Goal: Task Accomplishment & Management: Complete application form

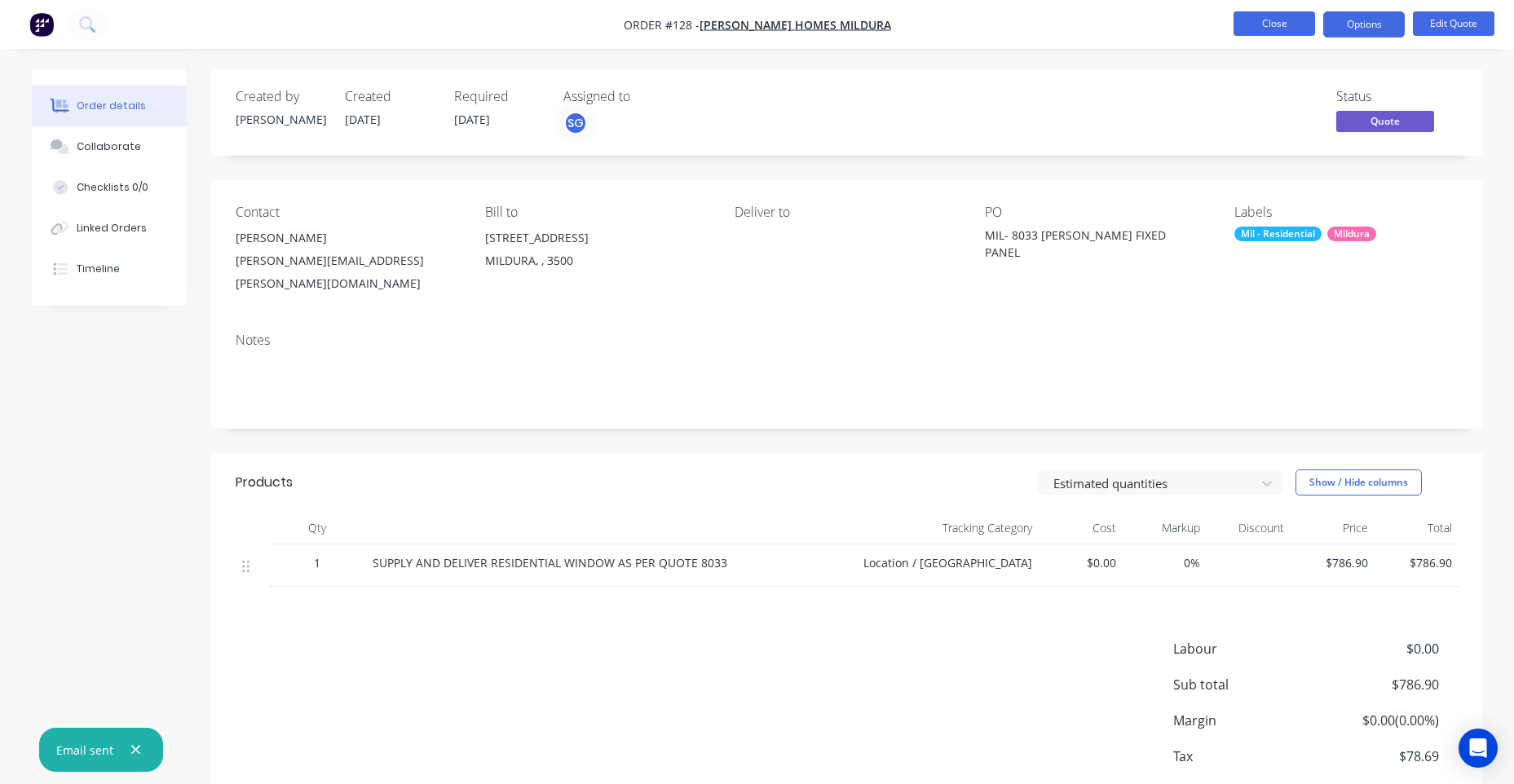
click at [1278, 30] on button "Close" at bounding box center [1275, 24] width 82 height 25
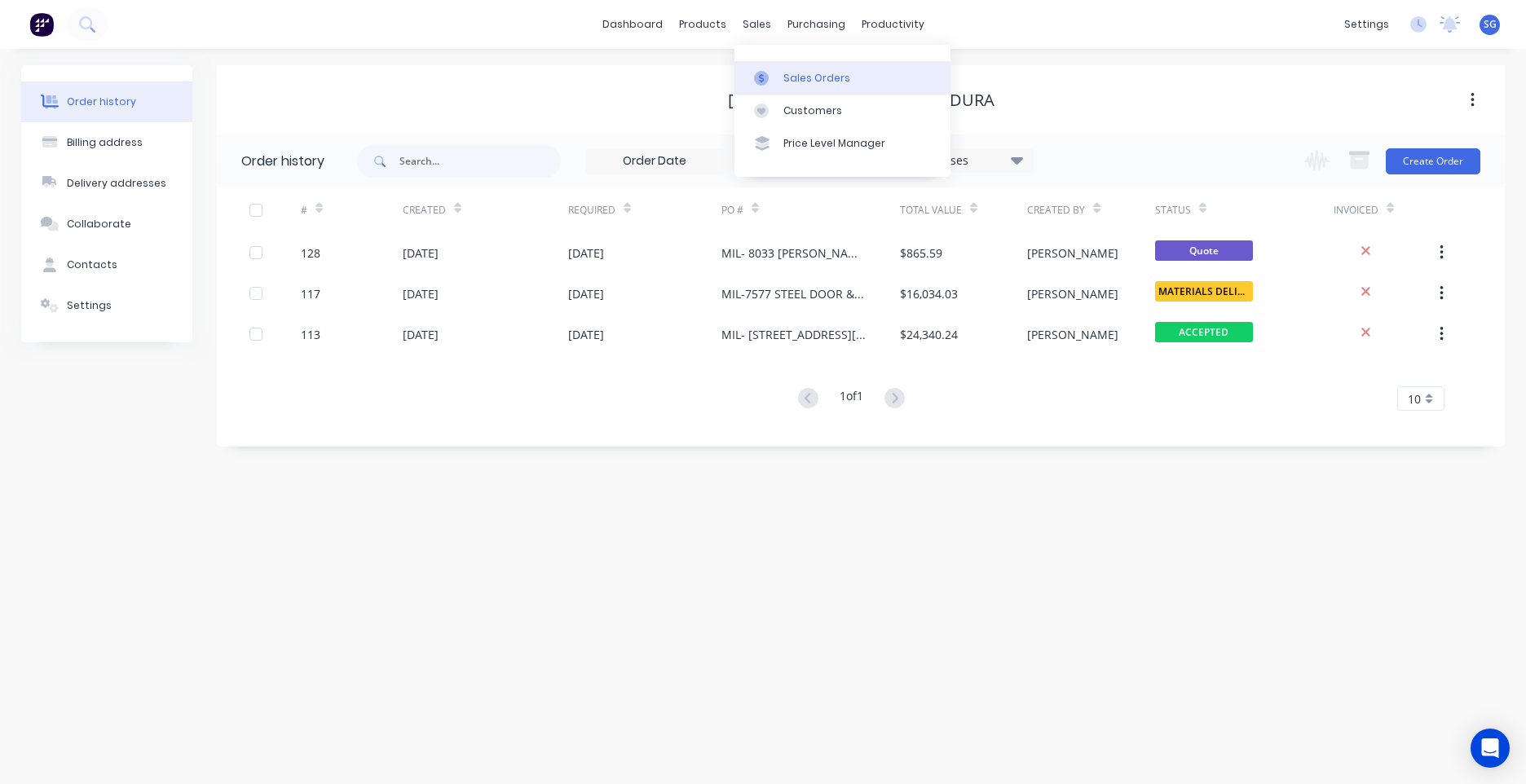
click at [798, 71] on div "Sales Orders" at bounding box center [816, 78] width 66 height 15
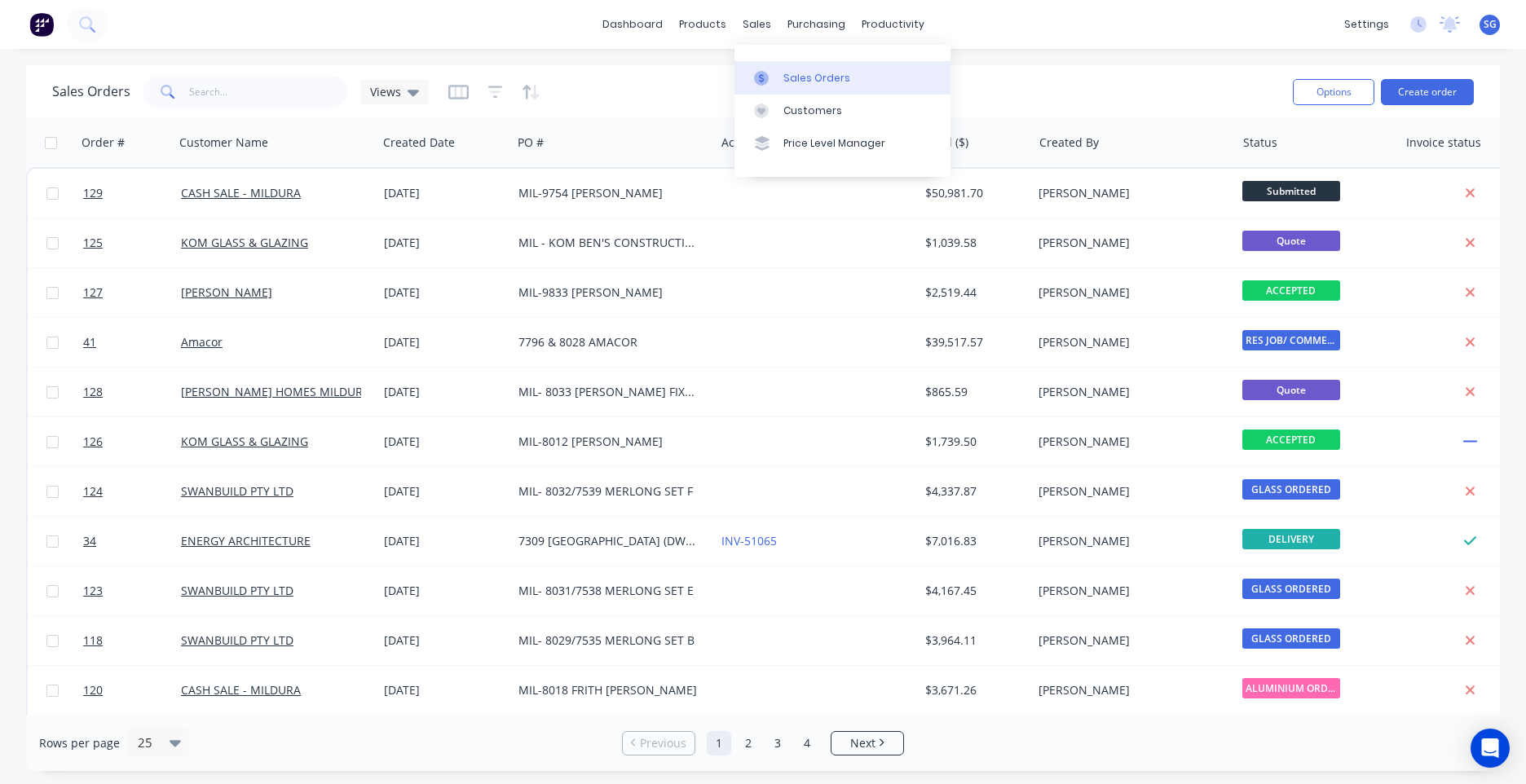
click at [793, 78] on div "Sales Orders" at bounding box center [816, 78] width 66 height 15
click at [1424, 90] on button "Create order" at bounding box center [1428, 92] width 93 height 26
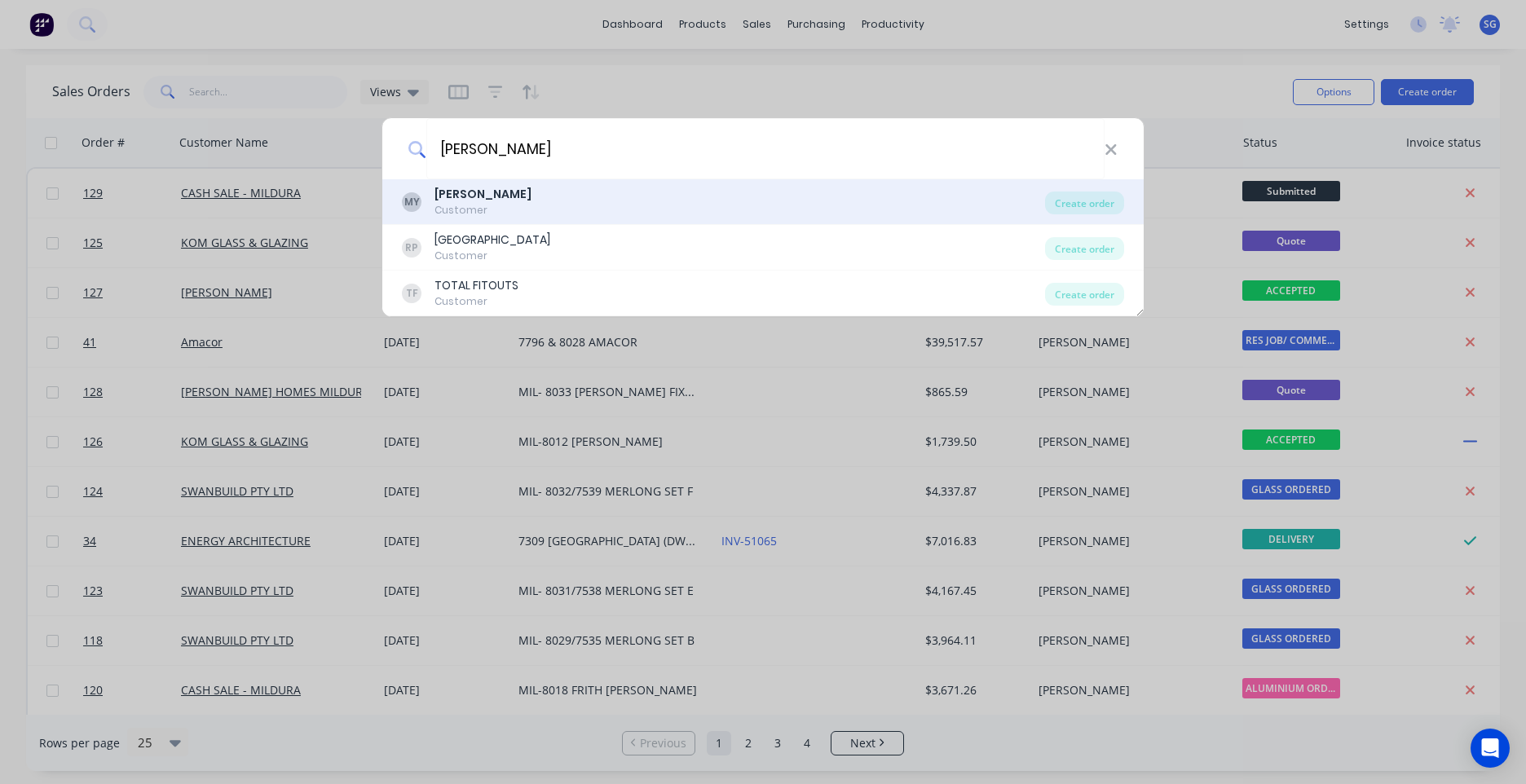
type input "[PERSON_NAME]"
click at [651, 214] on div "MY [PERSON_NAME] Customer" at bounding box center [723, 201] width 643 height 32
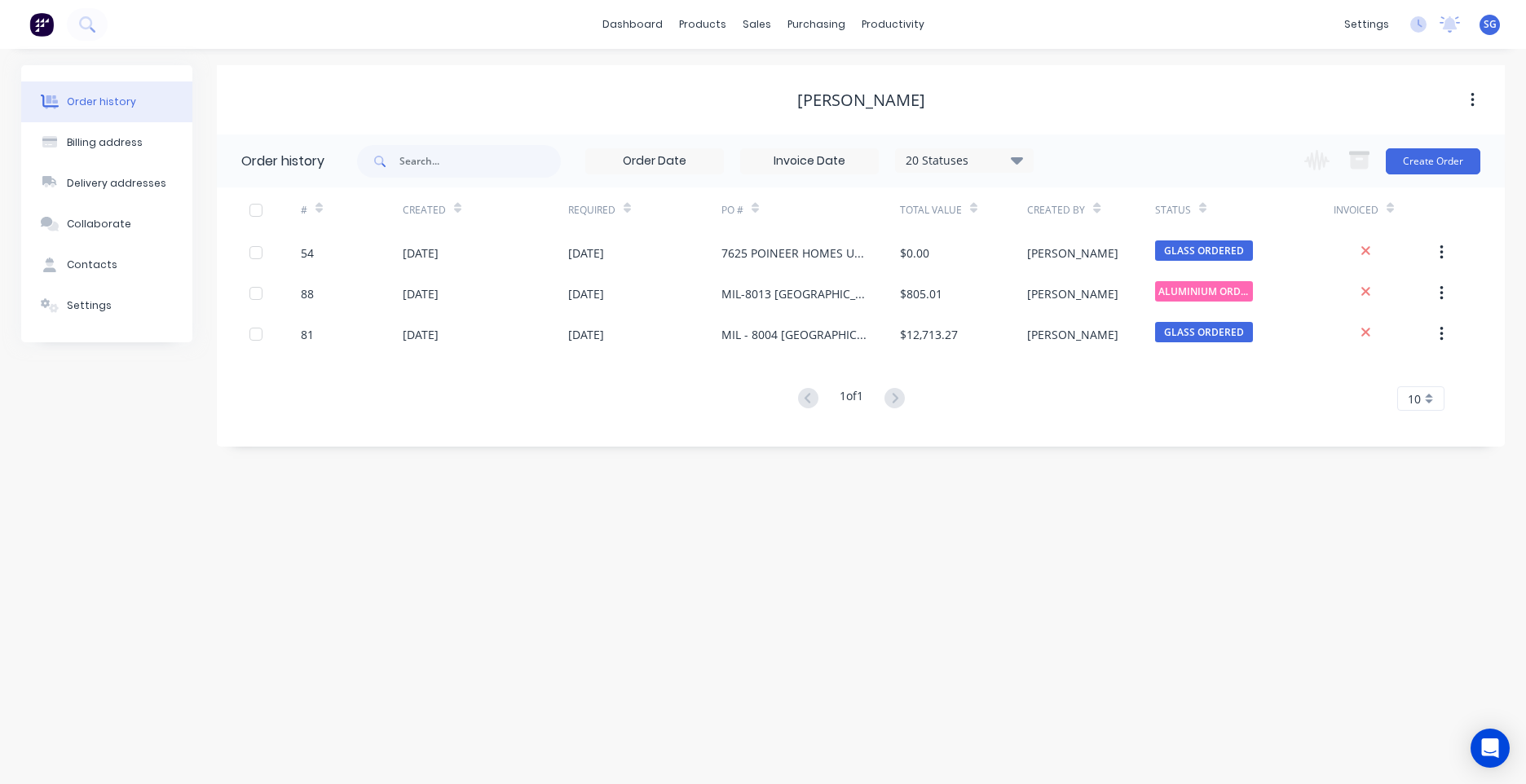
click at [1417, 179] on div "Change order status Submitted ACCEPTED ALUMINIUM ORDERED SITE MEASURE GLASS ORD…" at bounding box center [1388, 161] width 186 height 53
click at [1426, 170] on button "Create Order" at bounding box center [1433, 161] width 95 height 26
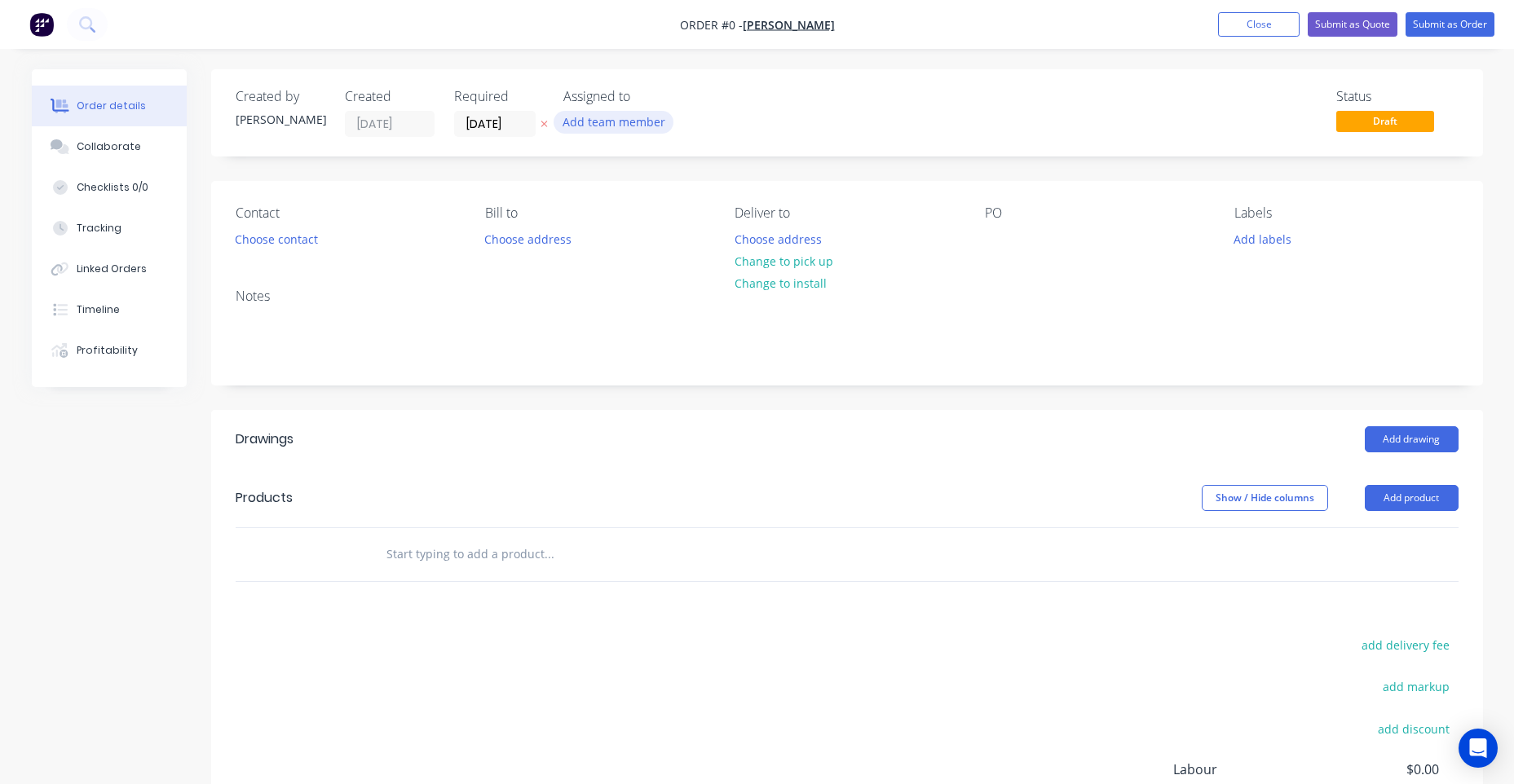
click at [623, 132] on button "Add team member" at bounding box center [613, 122] width 120 height 22
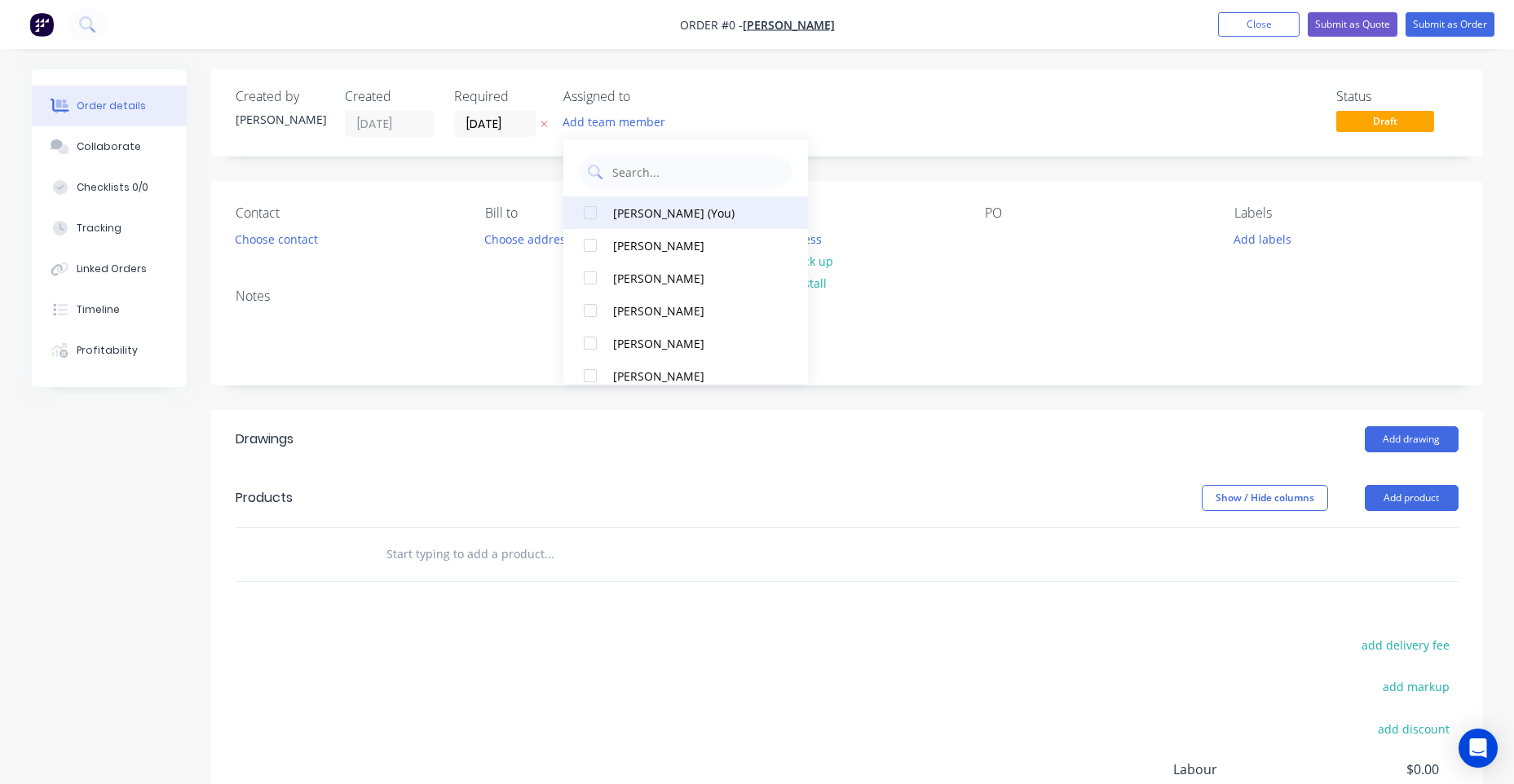
click at [641, 210] on div "[PERSON_NAME] (You)" at bounding box center [694, 213] width 163 height 17
click at [858, 125] on div "Order details Collaborate Checklists 0/0 Tracking Linked Orders Timeline Profit…" at bounding box center [757, 533] width 1484 height 929
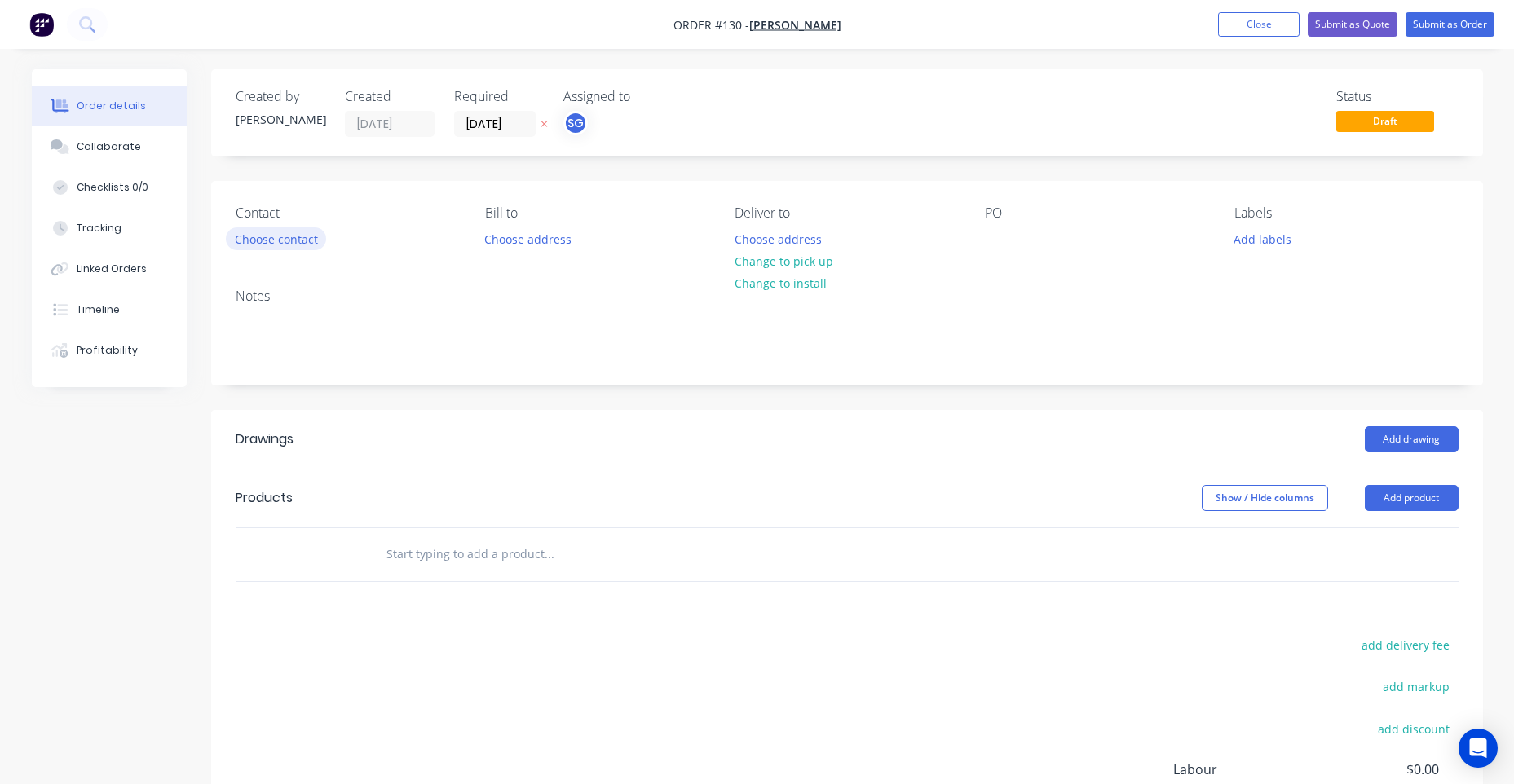
click at [299, 239] on button "Choose contact" at bounding box center [276, 238] width 100 height 22
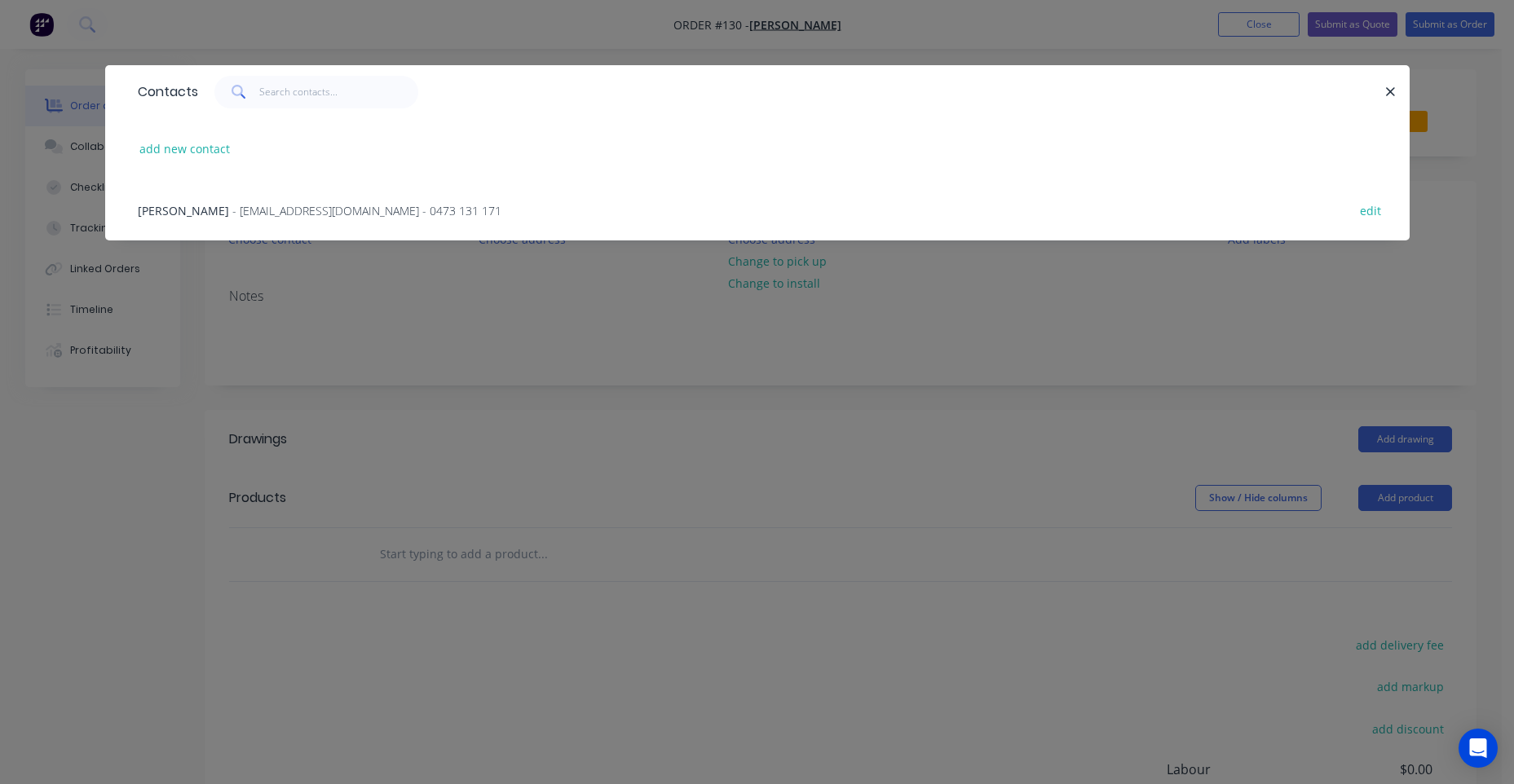
click at [250, 205] on span "- [EMAIL_ADDRESS][DOMAIN_NAME] - 0473 131 171" at bounding box center [367, 210] width 269 height 15
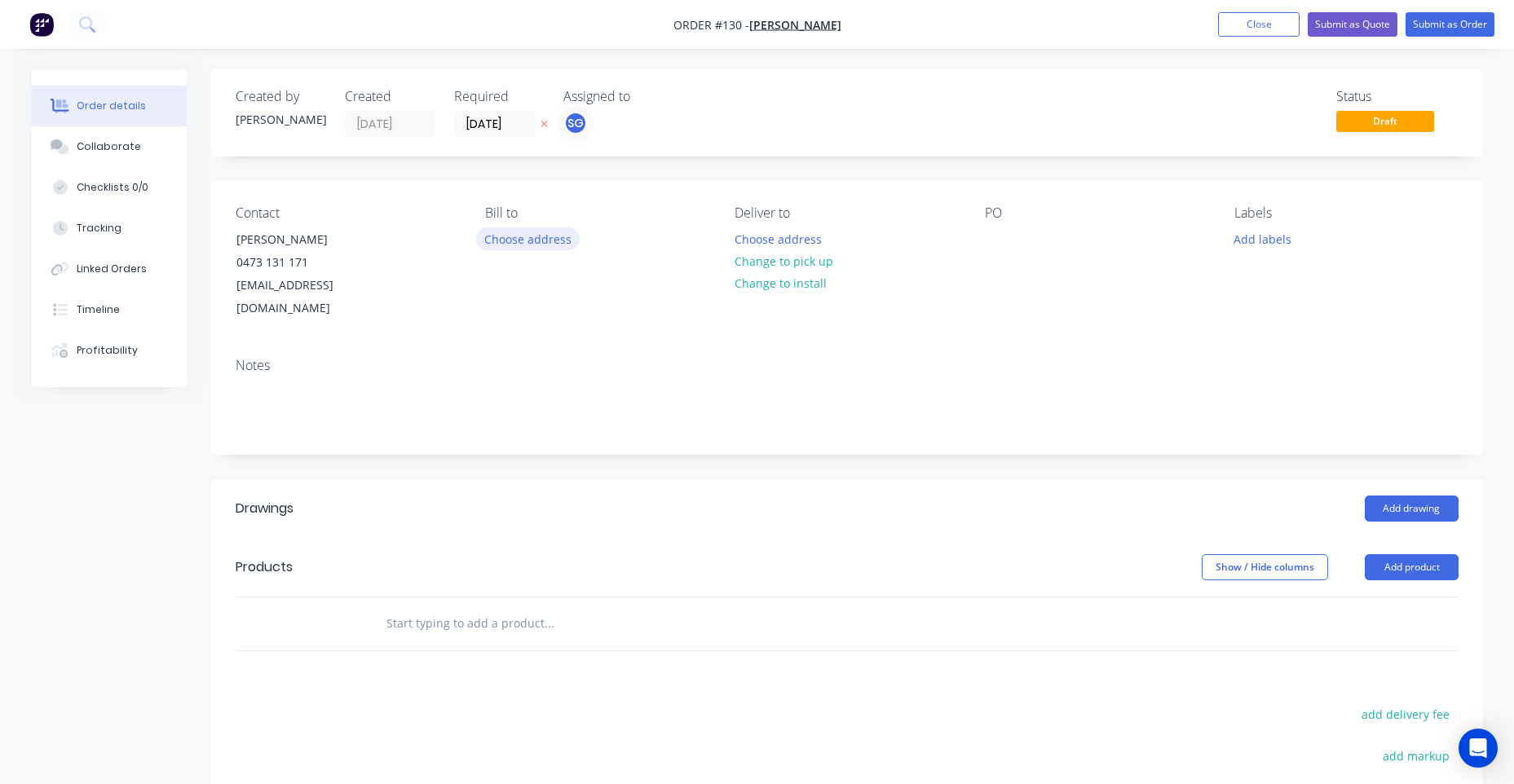
click at [527, 242] on button "Choose address" at bounding box center [528, 238] width 105 height 22
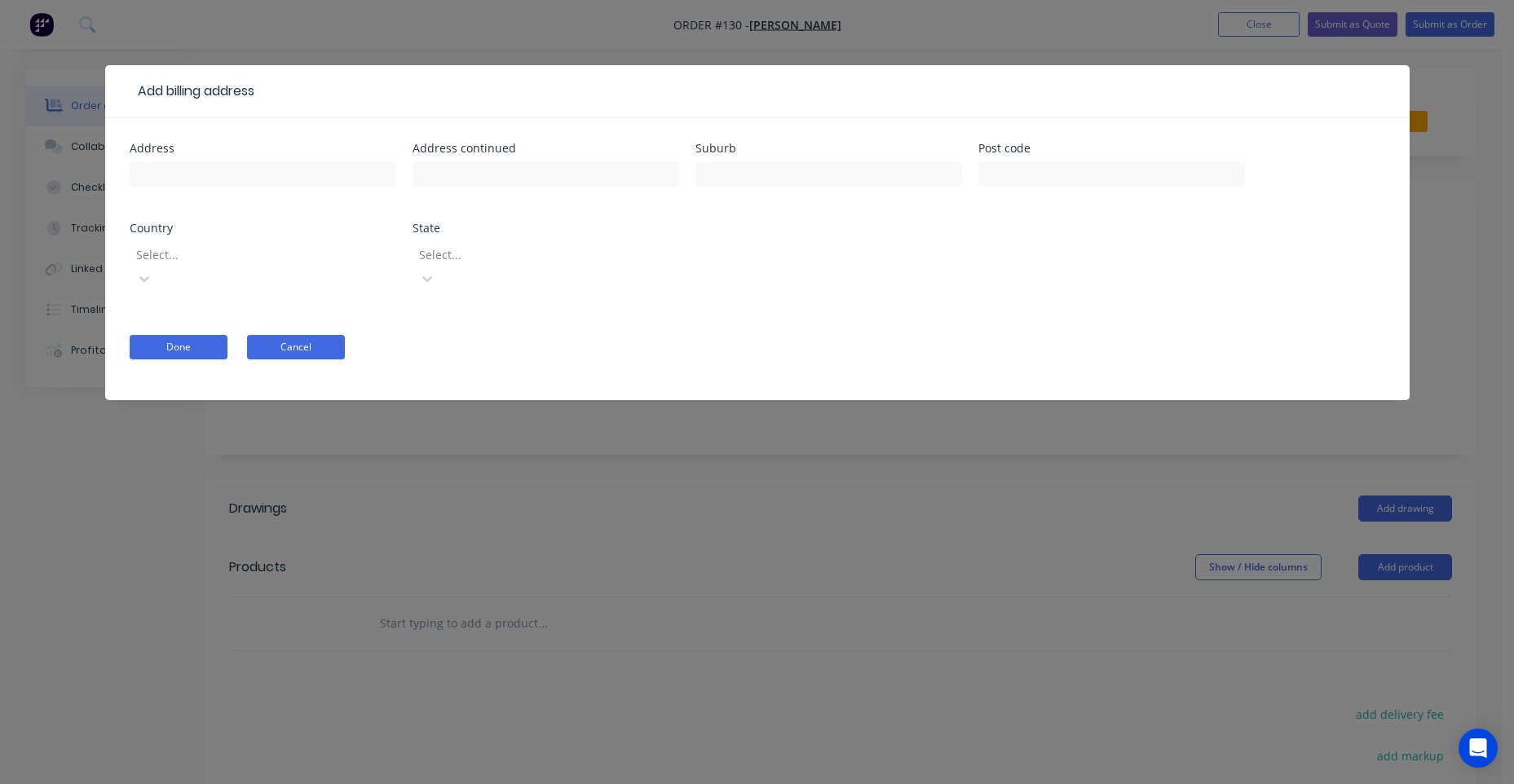
click at [309, 335] on button "Cancel" at bounding box center [296, 347] width 98 height 25
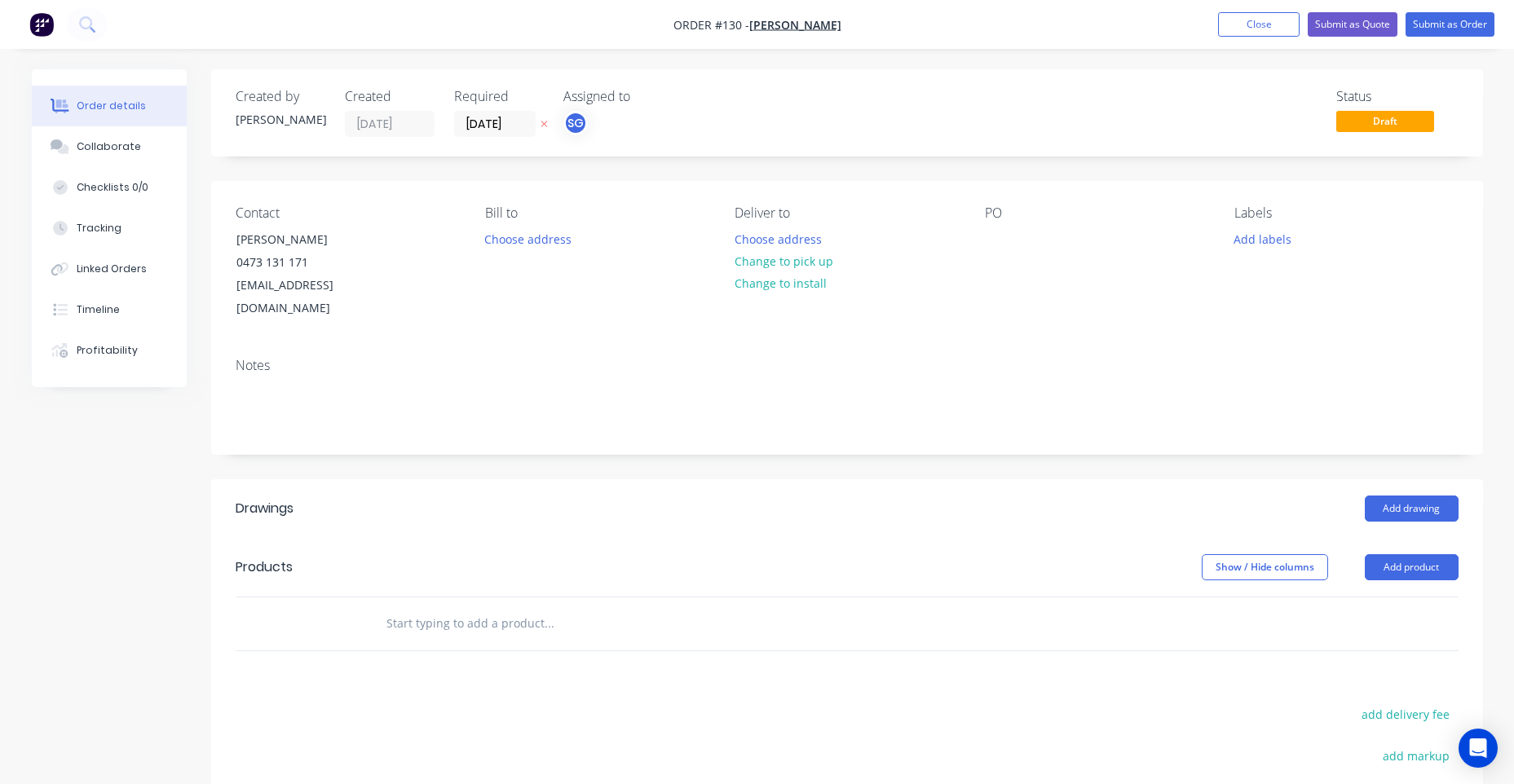
click at [1020, 261] on div "PO" at bounding box center [1096, 263] width 224 height 115
click at [1226, 252] on div "Contact [PERSON_NAME] [PHONE_NUMBER] [EMAIL_ADDRESS][DOMAIN_NAME] Bill to Choos…" at bounding box center [847, 263] width 1272 height 164
click at [1226, 251] on div "Contact [PERSON_NAME] [PHONE_NUMBER] [EMAIL_ADDRESS][DOMAIN_NAME] Bill to Choos…" at bounding box center [847, 263] width 1272 height 164
click at [1251, 239] on button "Add labels" at bounding box center [1263, 238] width 75 height 22
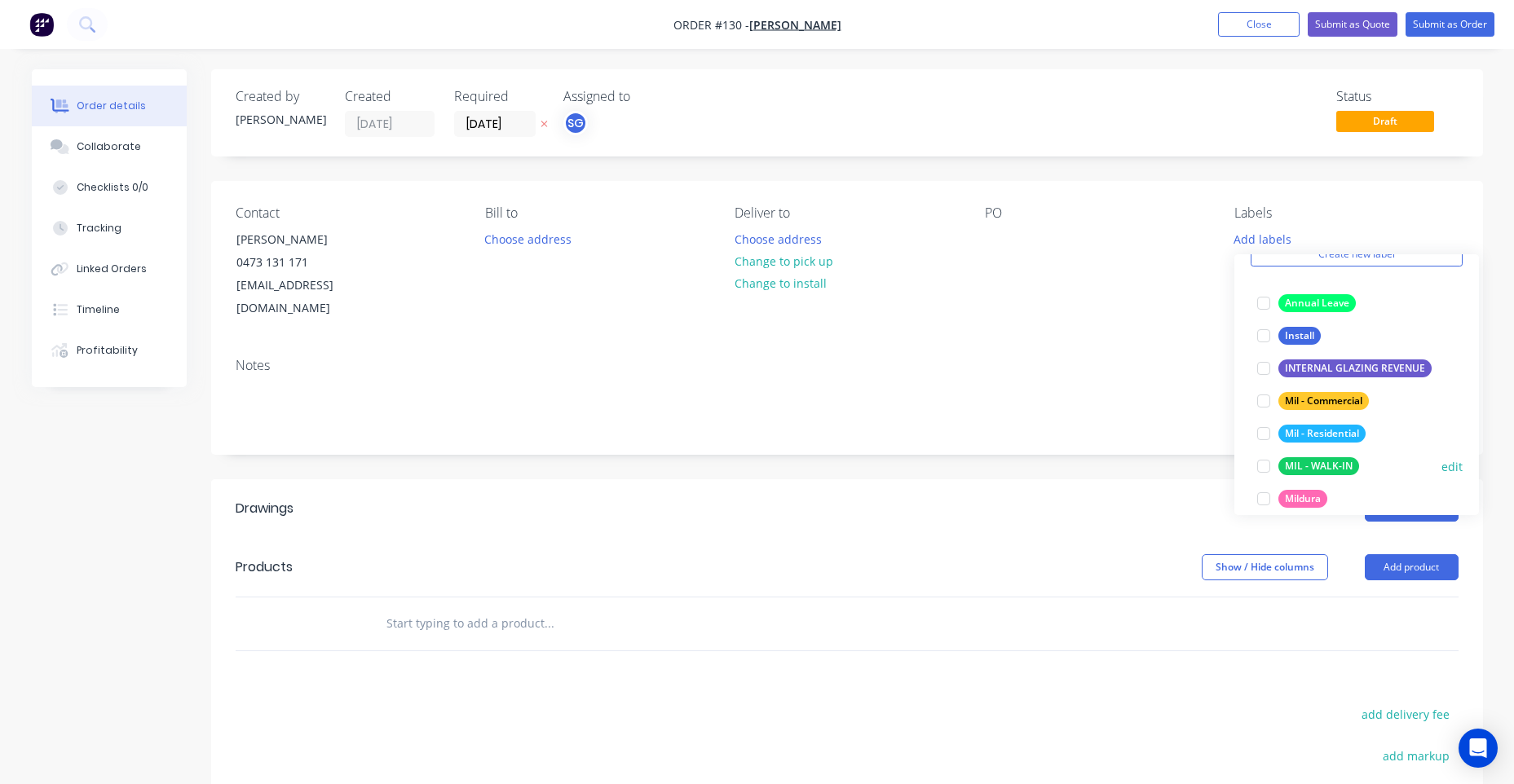
click at [1299, 498] on div "Mildura" at bounding box center [1303, 498] width 49 height 18
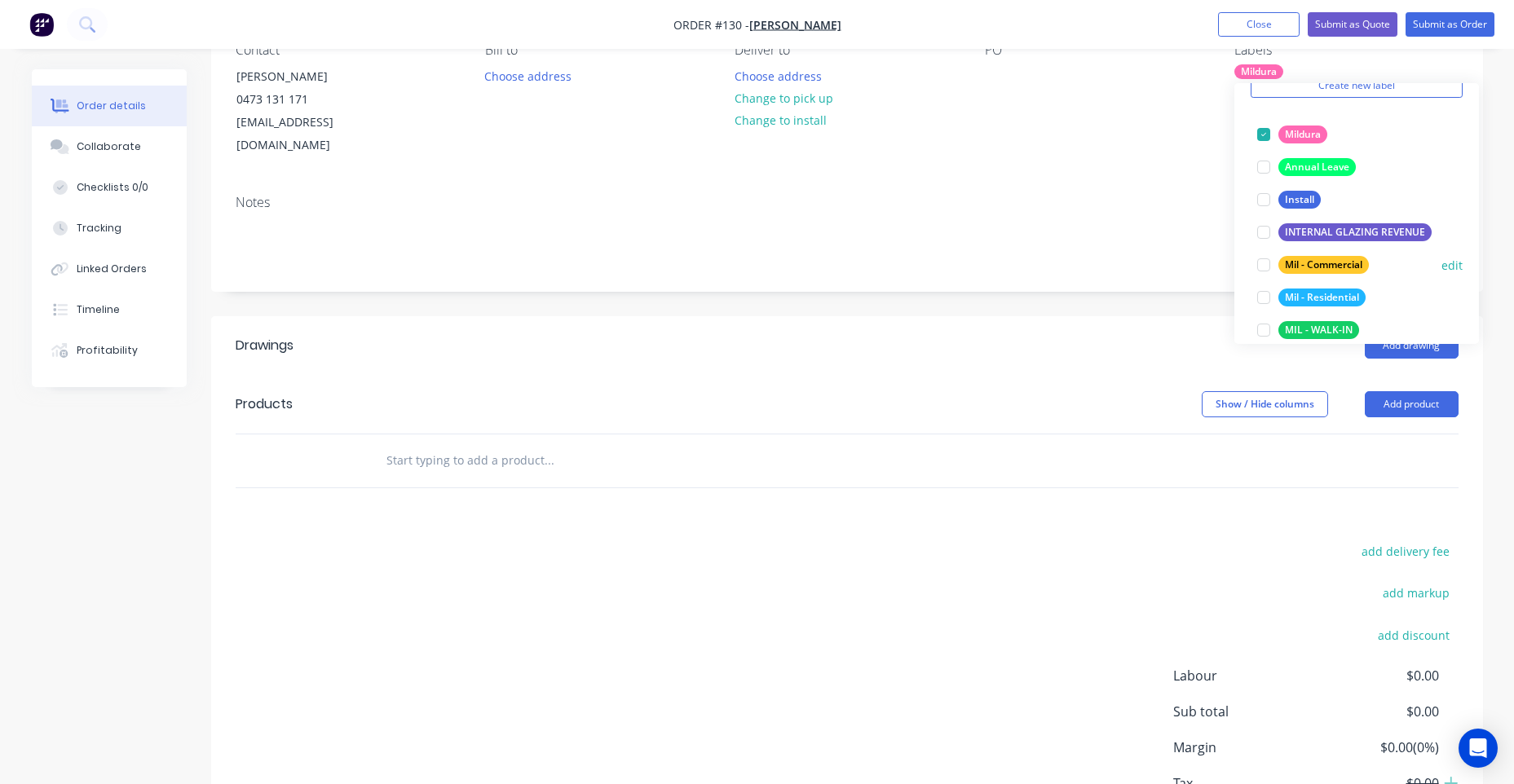
scroll to position [65, 0]
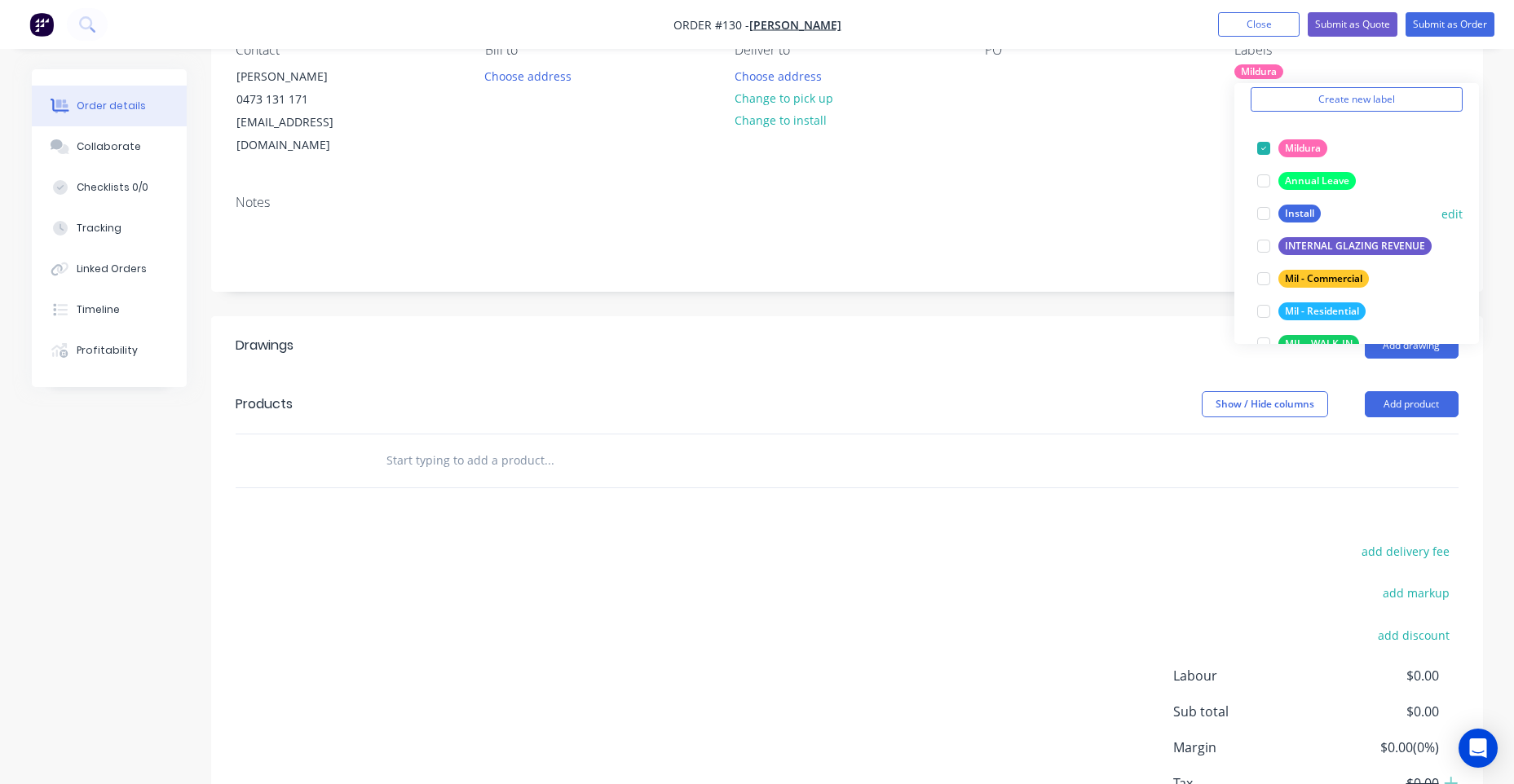
click at [1287, 217] on div "Install" at bounding box center [1299, 214] width 43 height 18
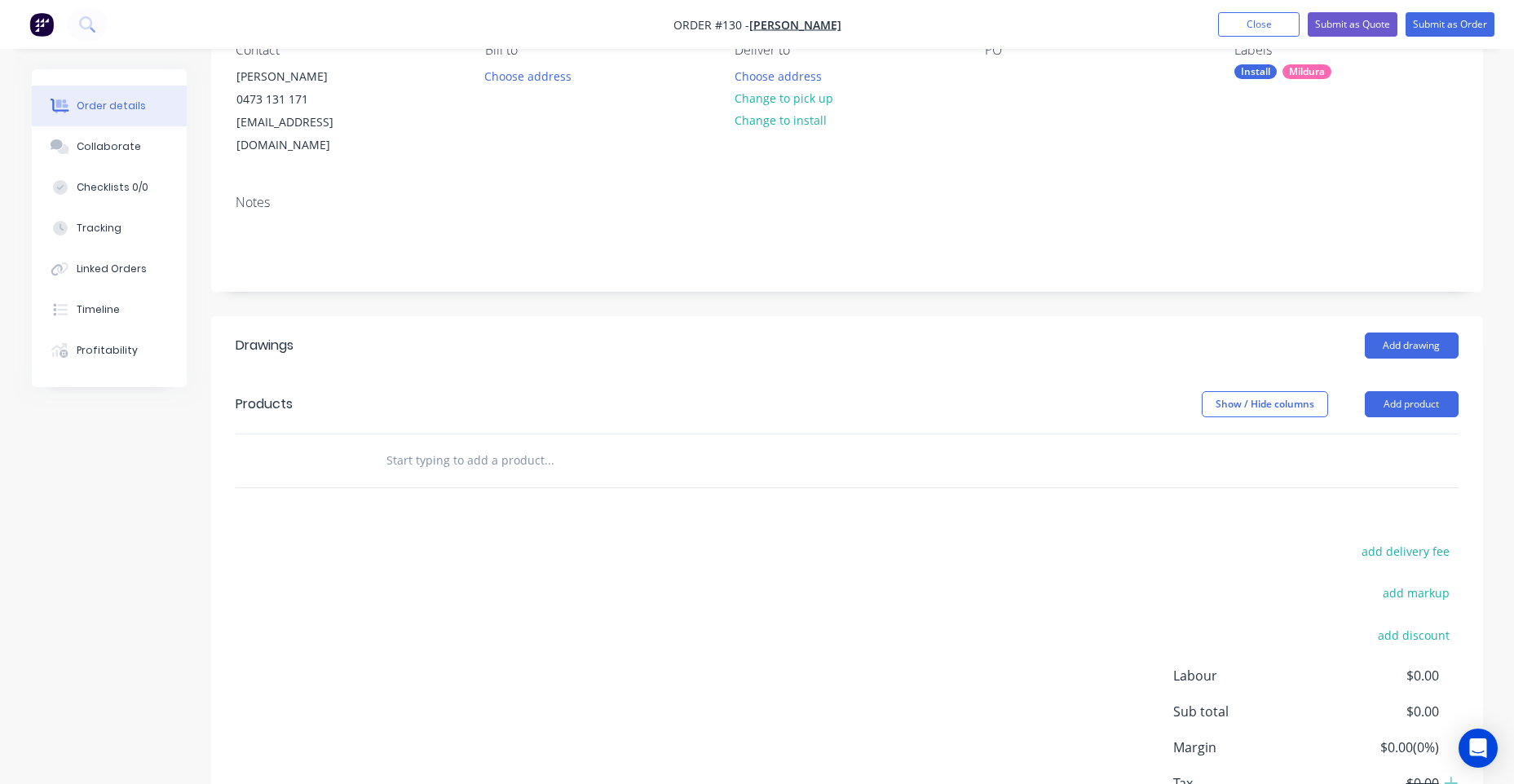
click at [1095, 189] on div "Notes" at bounding box center [847, 236] width 1272 height 109
click at [1266, 75] on div "Install" at bounding box center [1256, 72] width 43 height 15
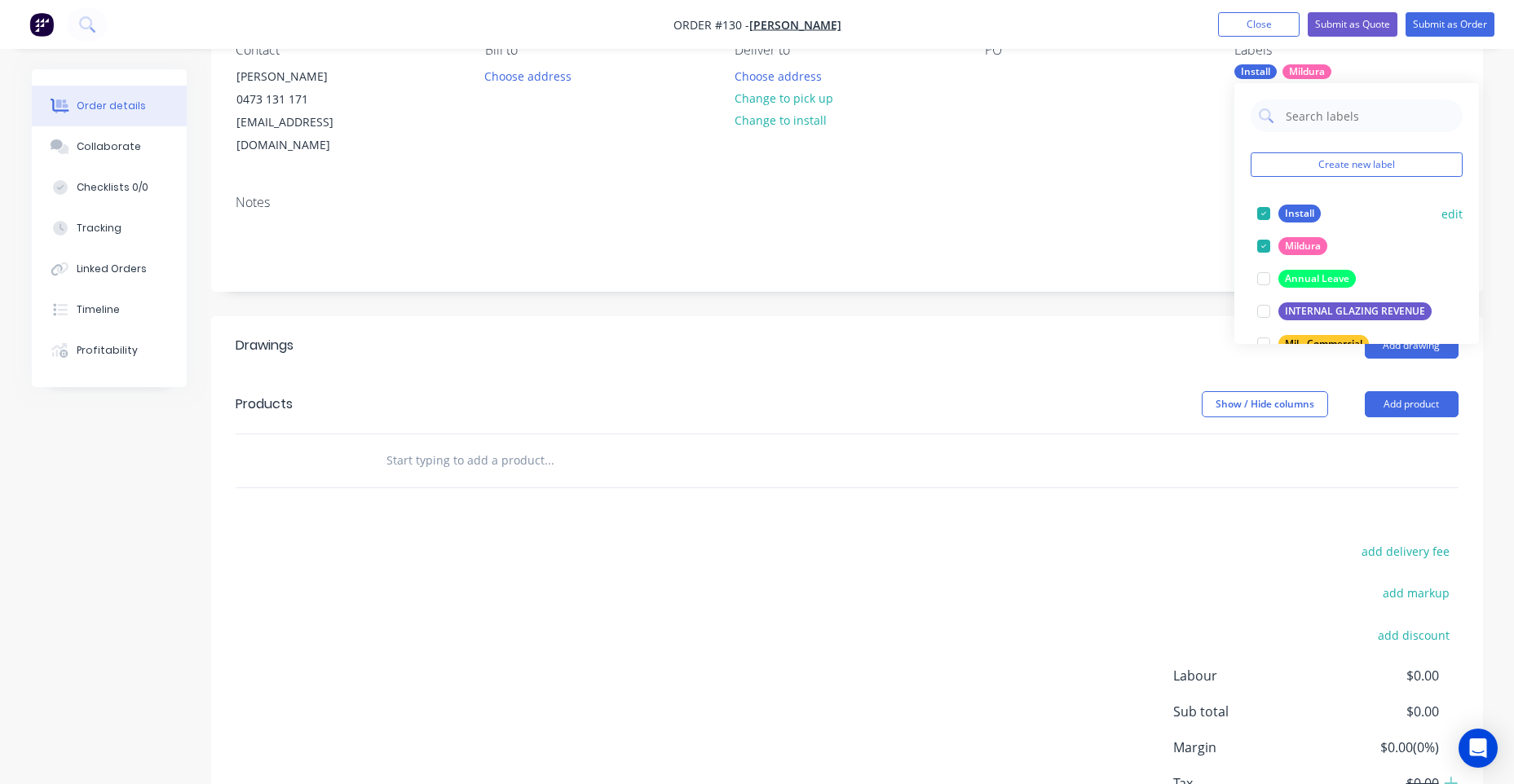
click at [1289, 220] on div "Install" at bounding box center [1299, 214] width 43 height 18
drag, startPoint x: 1301, startPoint y: 301, endPoint x: 1289, endPoint y: 300, distance: 12.0
click at [1302, 302] on button "INTERNAL GLAZING REVENUE" at bounding box center [1344, 311] width 187 height 23
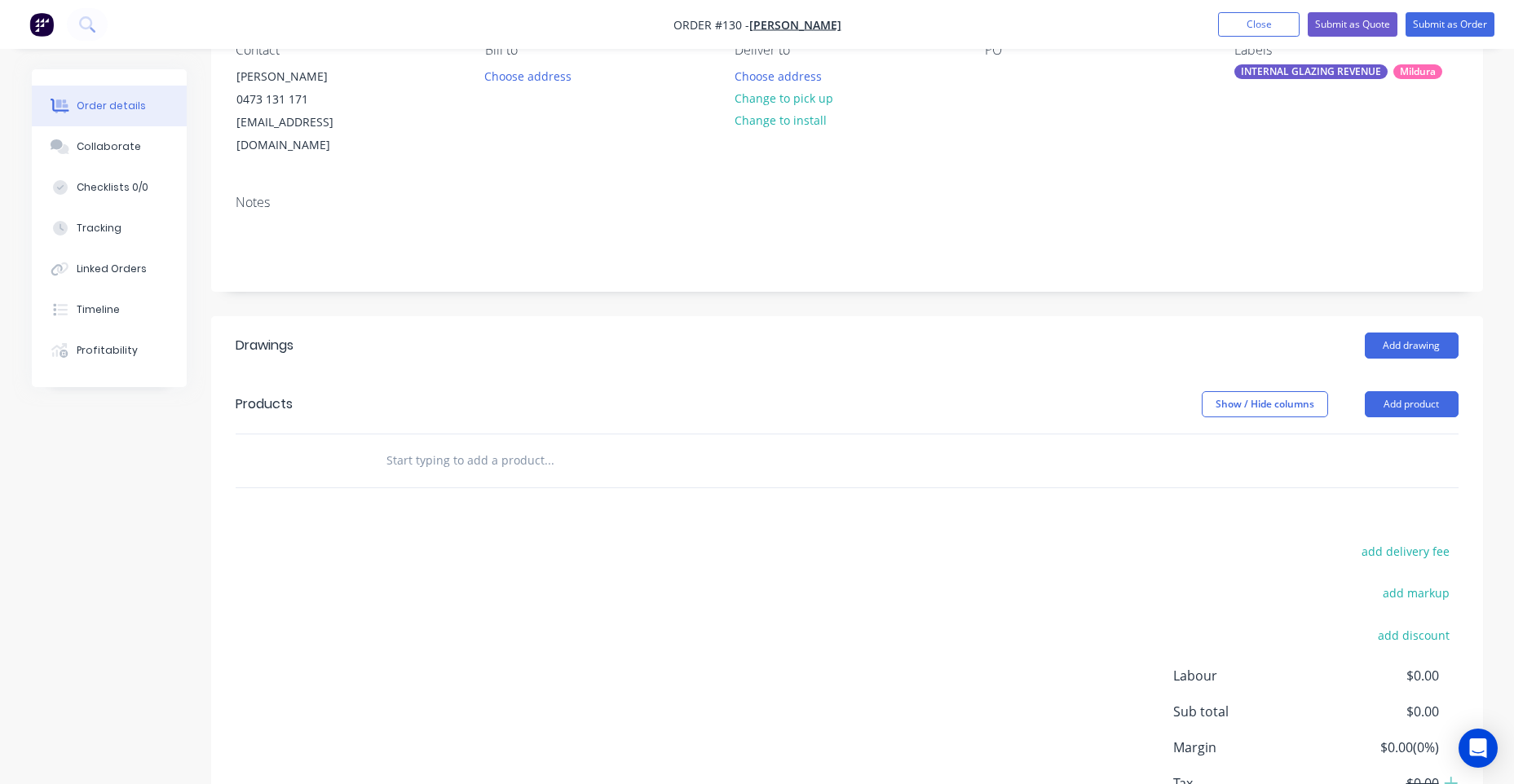
click at [1101, 157] on div "Contact [PERSON_NAME] [PHONE_NUMBER] [EMAIL_ADDRESS][DOMAIN_NAME] Bill to Choos…" at bounding box center [847, 100] width 1272 height 164
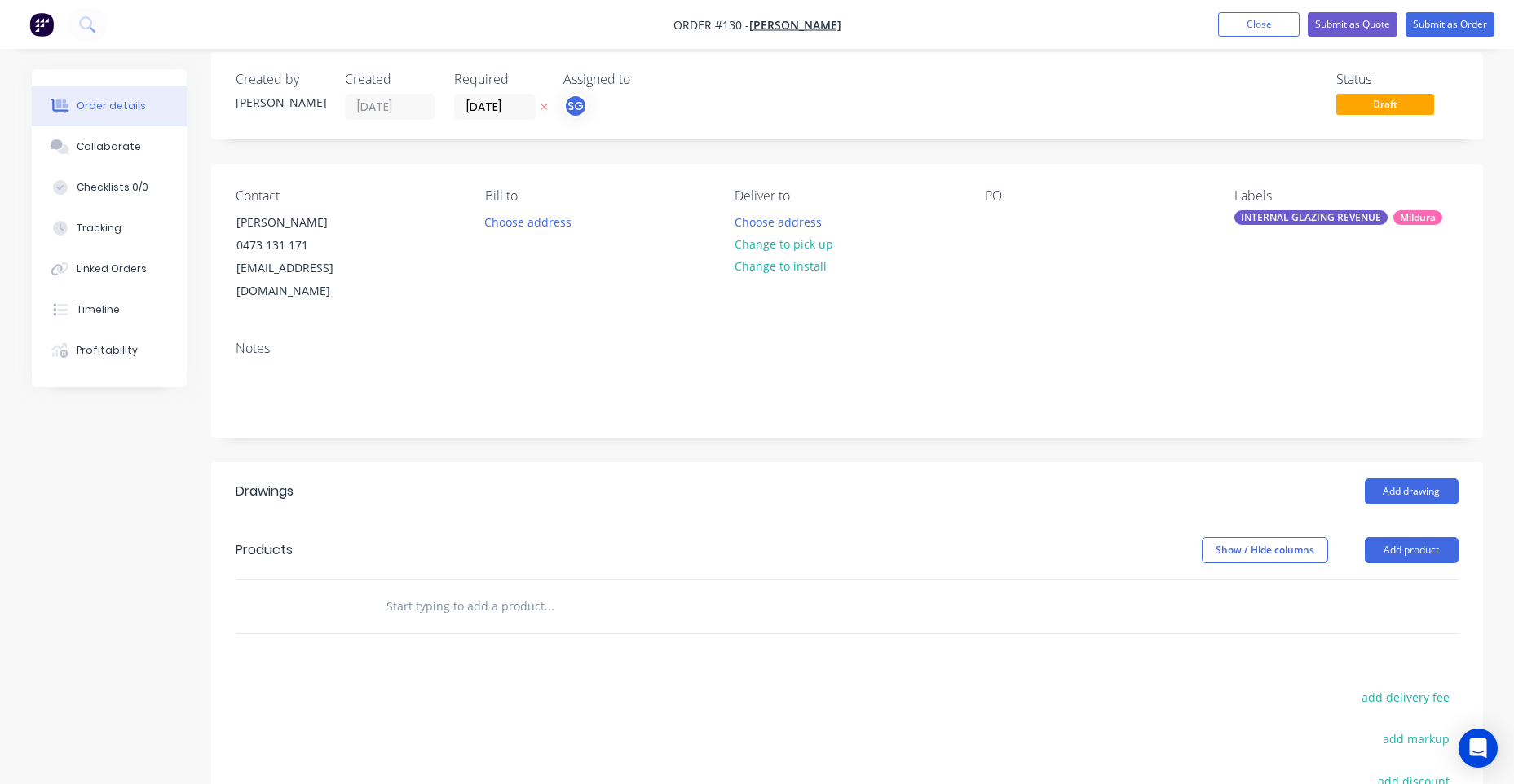
scroll to position [0, 0]
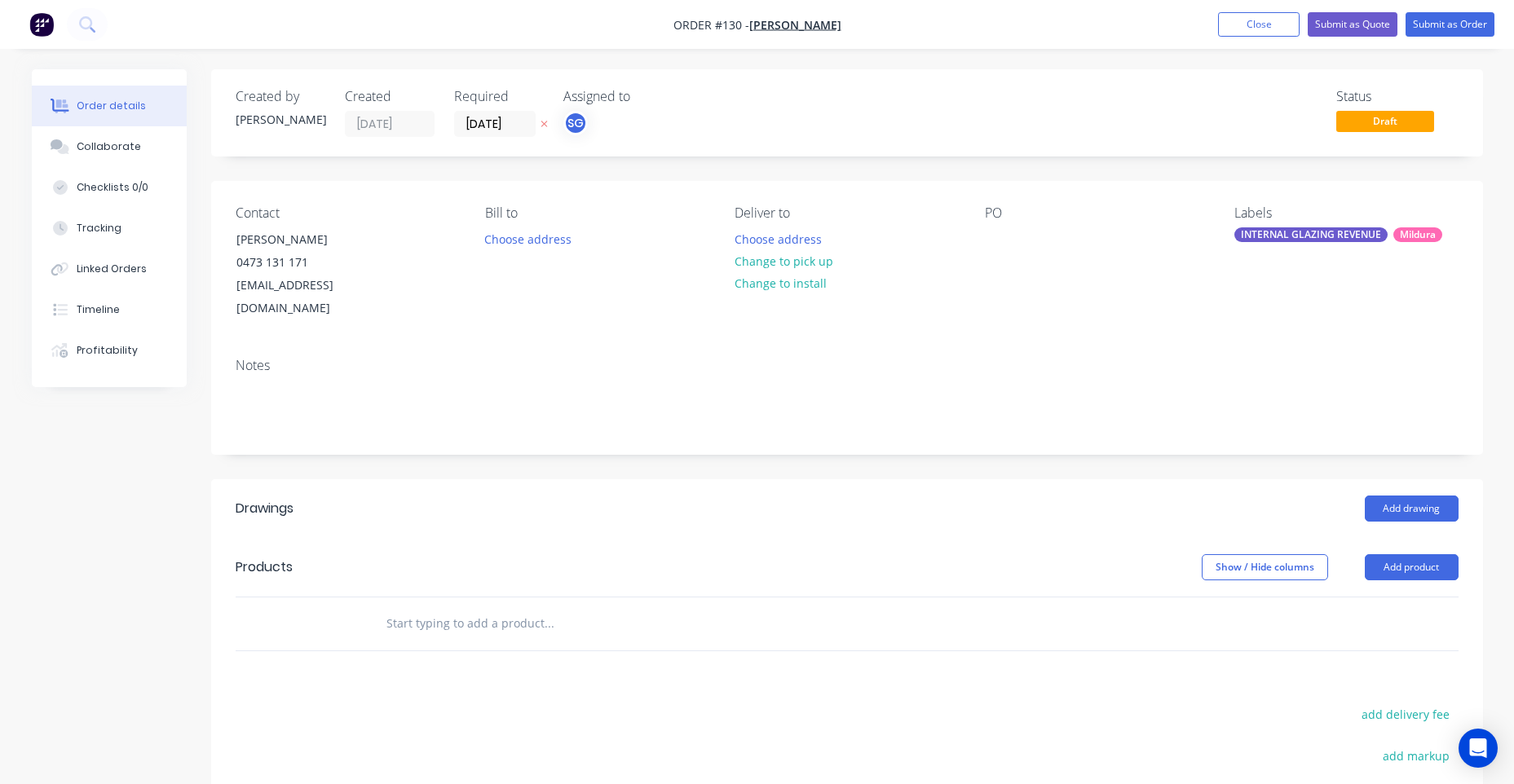
click at [1347, 231] on div "INTERNAL GLAZING REVENUE" at bounding box center [1311, 235] width 153 height 15
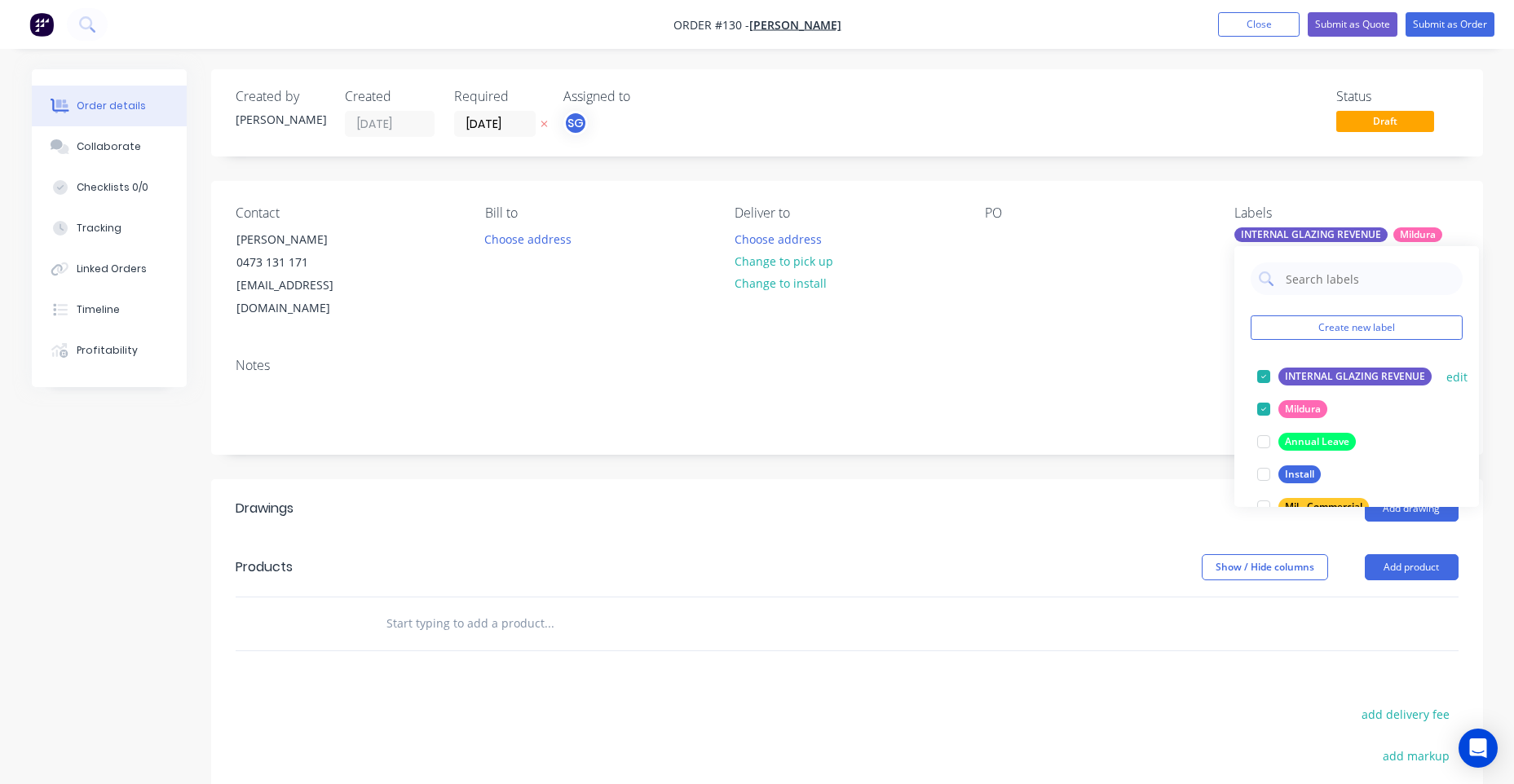
click at [1324, 373] on div "INTERNAL GLAZING REVENUE" at bounding box center [1355, 377] width 153 height 18
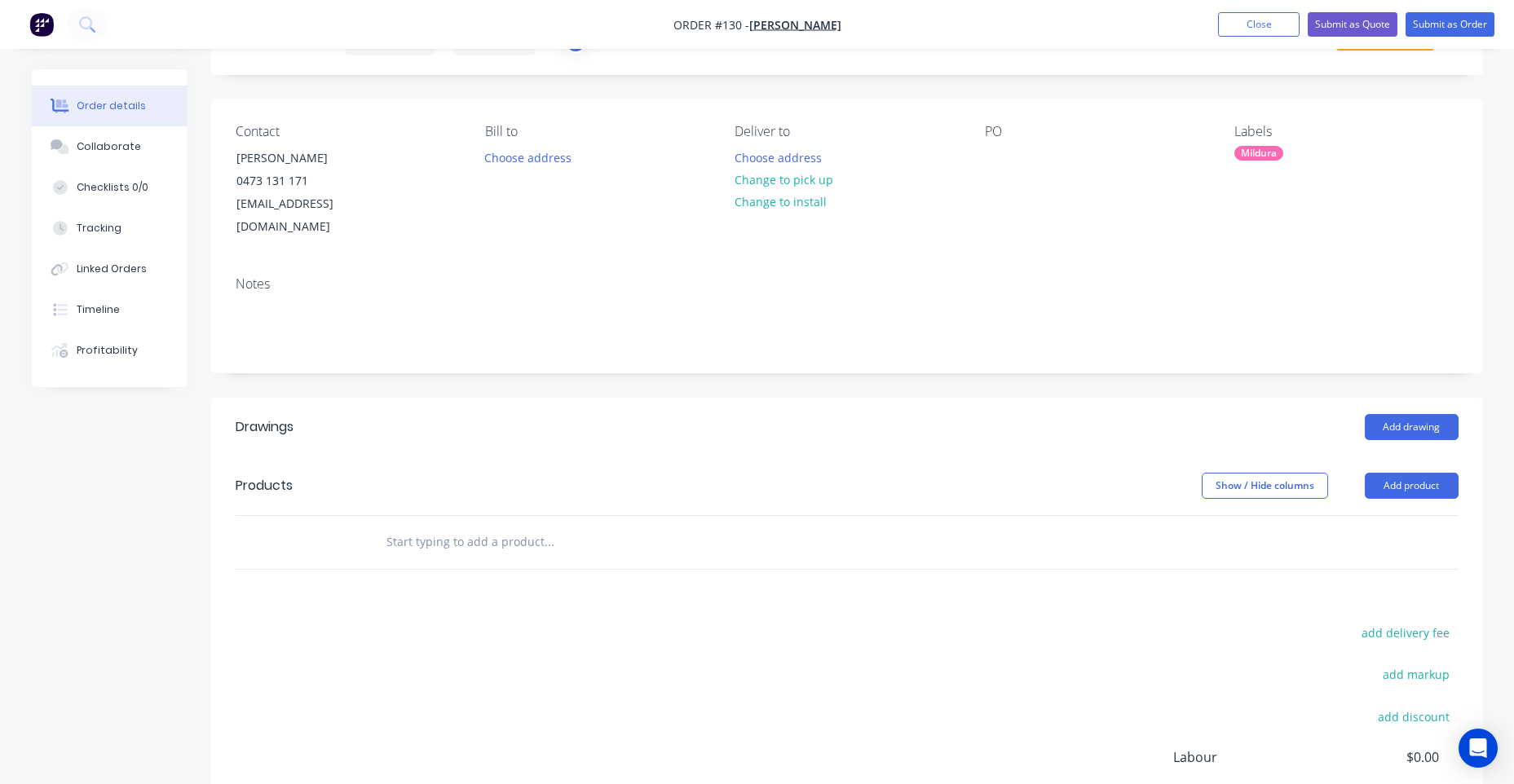
click at [1023, 64] on div "Created by [PERSON_NAME] Created [DATE] Required [DATE] Assigned to SG Status D…" at bounding box center [847, 32] width 1272 height 87
click at [1007, 160] on div at bounding box center [997, 157] width 26 height 24
click at [451, 532] on input "text" at bounding box center [549, 542] width 326 height 33
click at [452, 526] on input "text" at bounding box center [549, 542] width 326 height 33
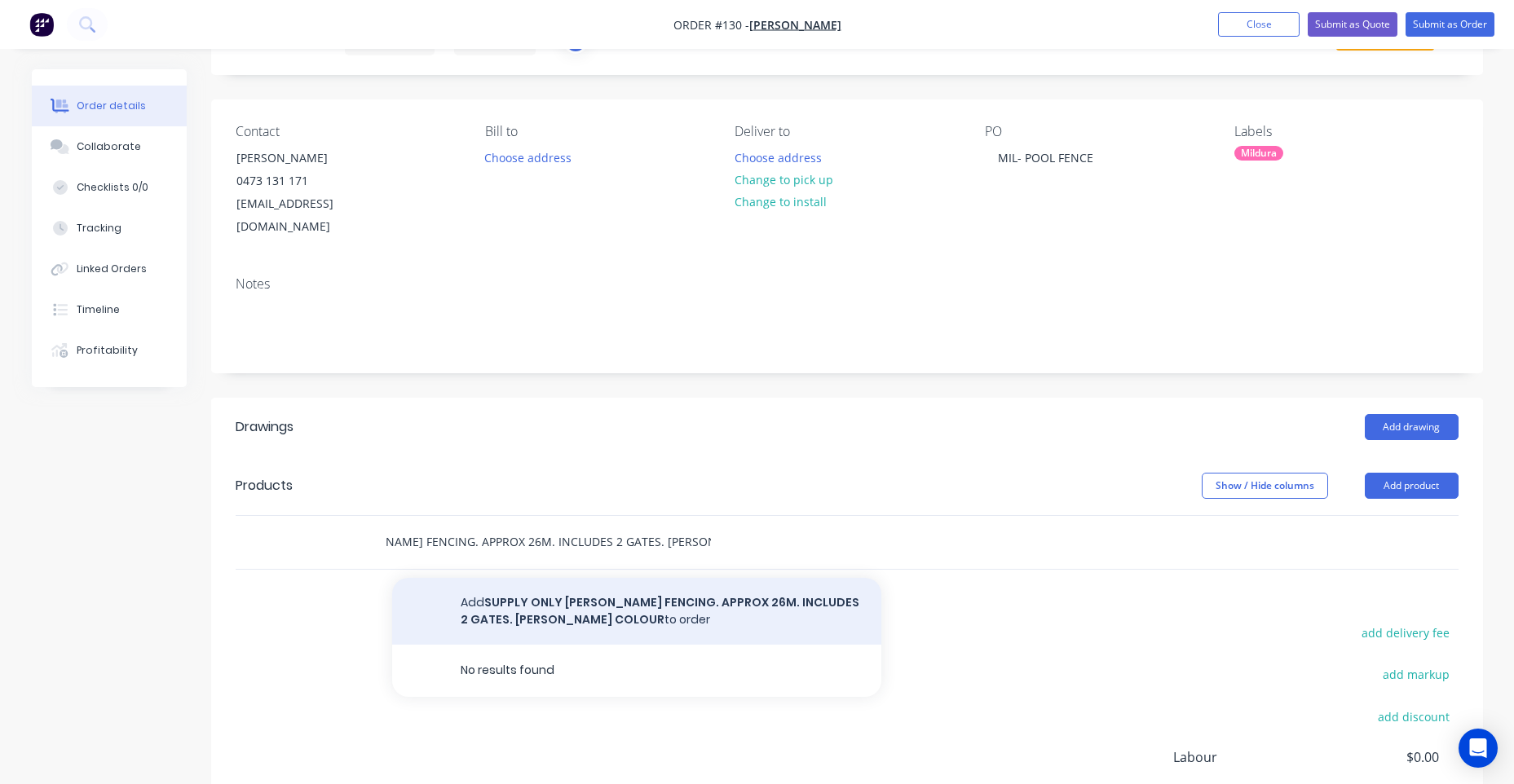
scroll to position [0, 138]
type input "SUPPLY ONLY [PERSON_NAME] FENCING. APPROX 26M. INCLUDES 2 GATES. [PERSON_NAME] …"
click at [444, 589] on button "Add SUPPLY ONLY [PERSON_NAME] FENCING. APPROX 26M. INCLUDES 2 GATES. [PERSON_NA…" at bounding box center [637, 610] width 490 height 66
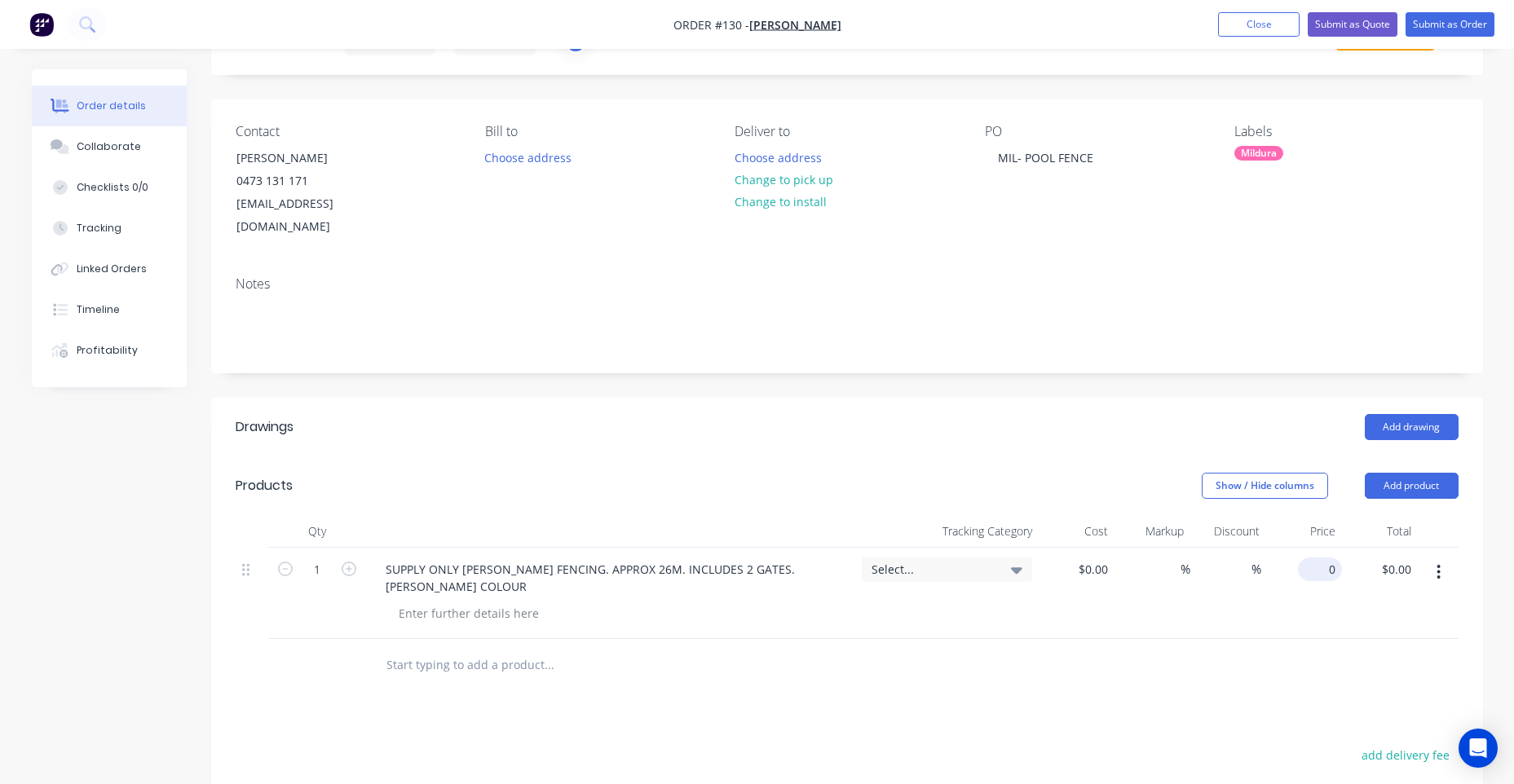
click at [1314, 548] on div "0 $0.00" at bounding box center [1303, 593] width 76 height 91
click at [1352, 548] on div "$0.00 $0.00" at bounding box center [1379, 593] width 76 height 91
click at [1340, 548] on div "1 SUPPLY ONLY [PERSON_NAME] FENCING. APPROX 26M. INCLUDES 2 GATES. [PERSON_NAME…" at bounding box center [847, 593] width 1223 height 91
click at [1332, 558] on input "0" at bounding box center [1332, 569] width 19 height 24
type input "$4,114.42"
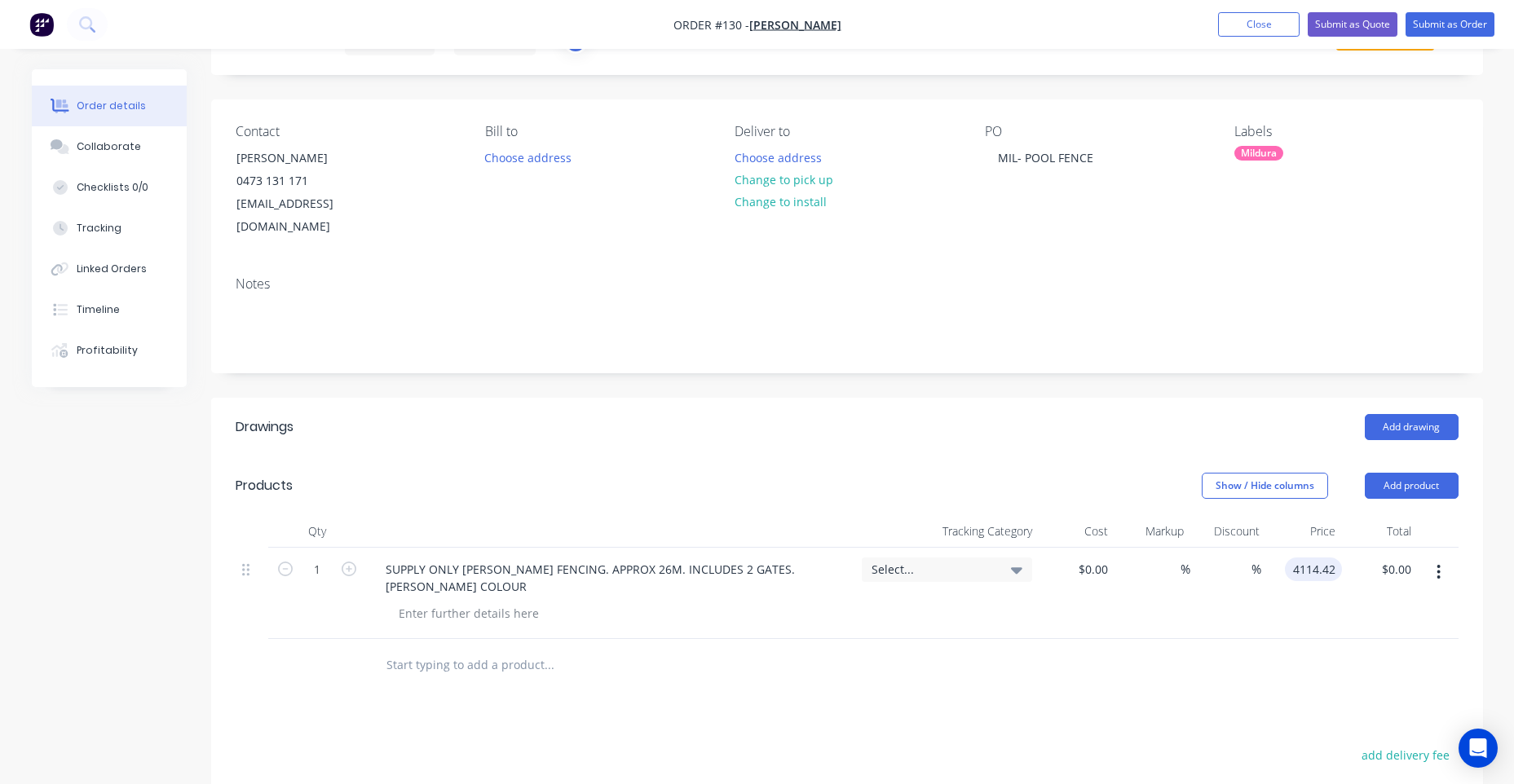
type input "$4,114.42"
click at [968, 560] on span "Select..." at bounding box center [933, 568] width 123 height 17
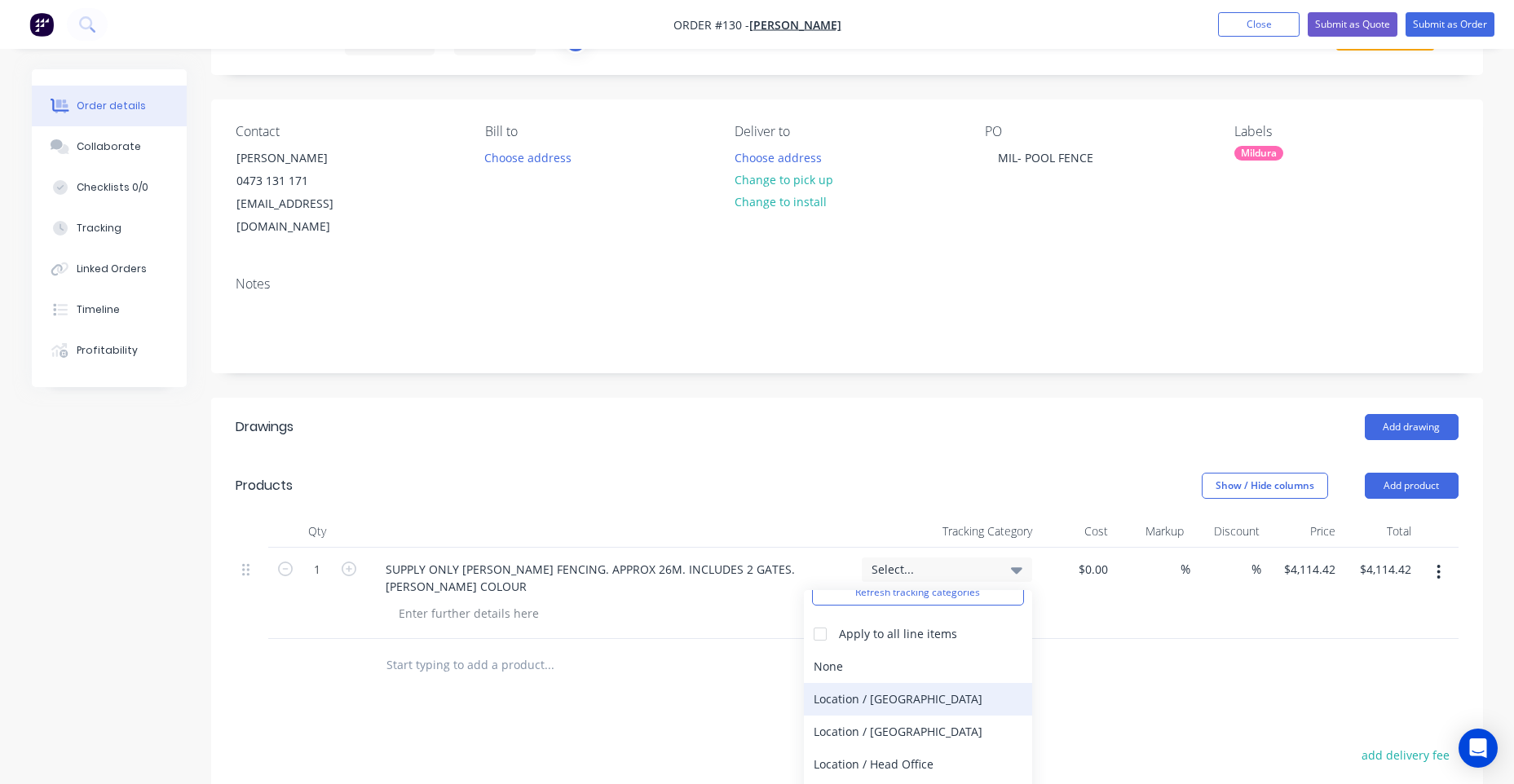
scroll to position [161, 0]
click at [897, 688] on div "Location / [GEOGRAPHIC_DATA]" at bounding box center [917, 704] width 228 height 33
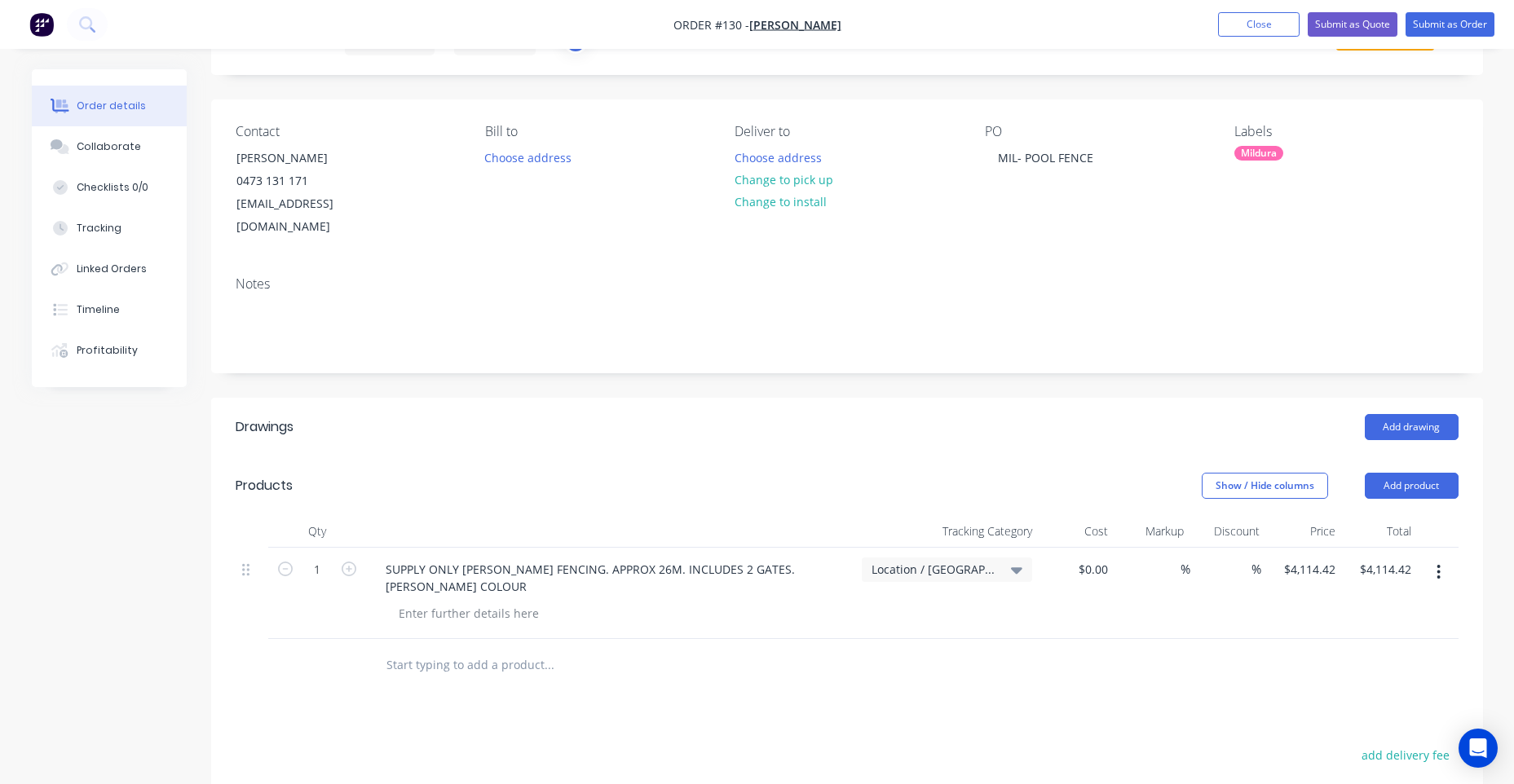
click at [937, 427] on header "Drawings Add drawing" at bounding box center [847, 427] width 1272 height 59
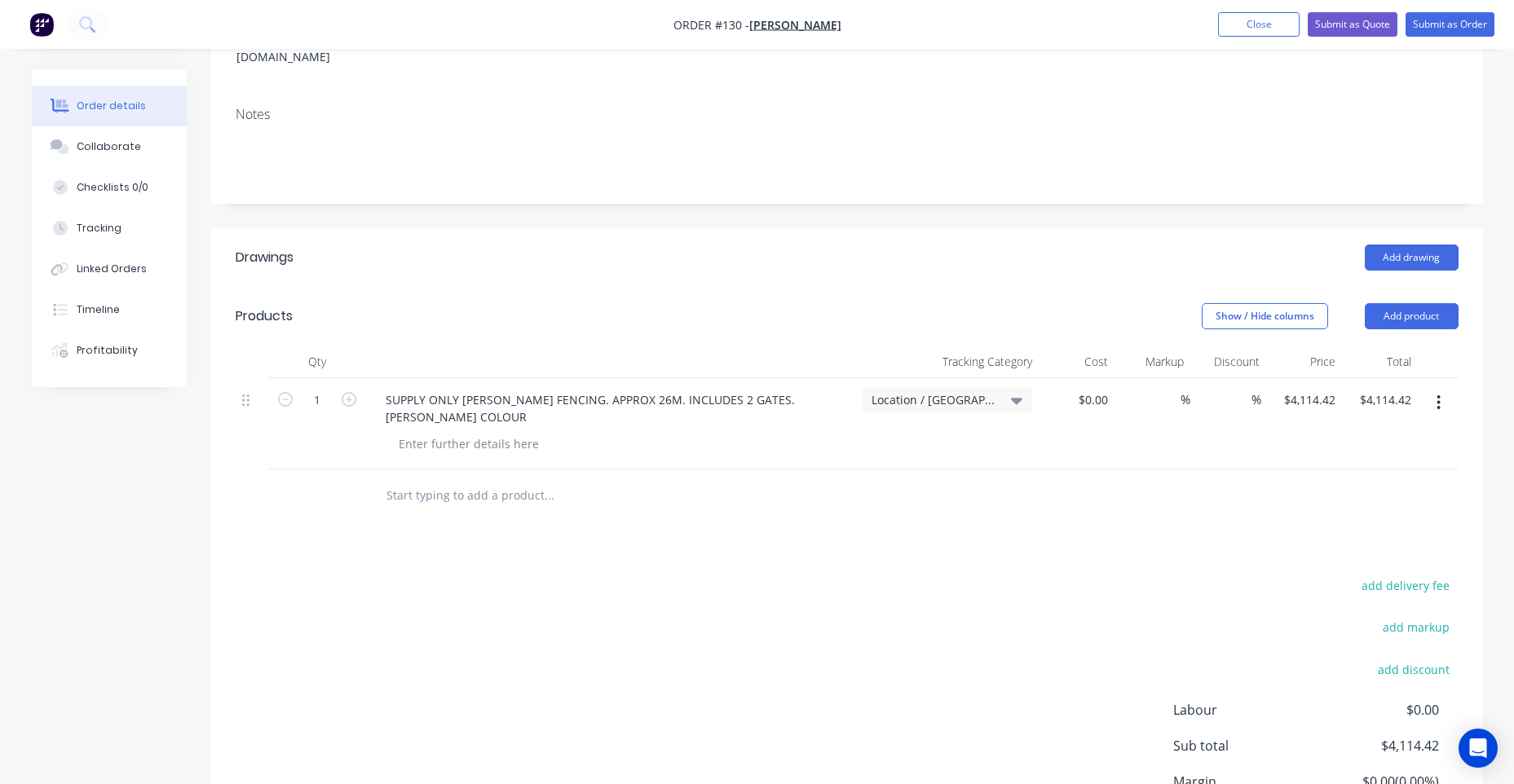
scroll to position [56, 0]
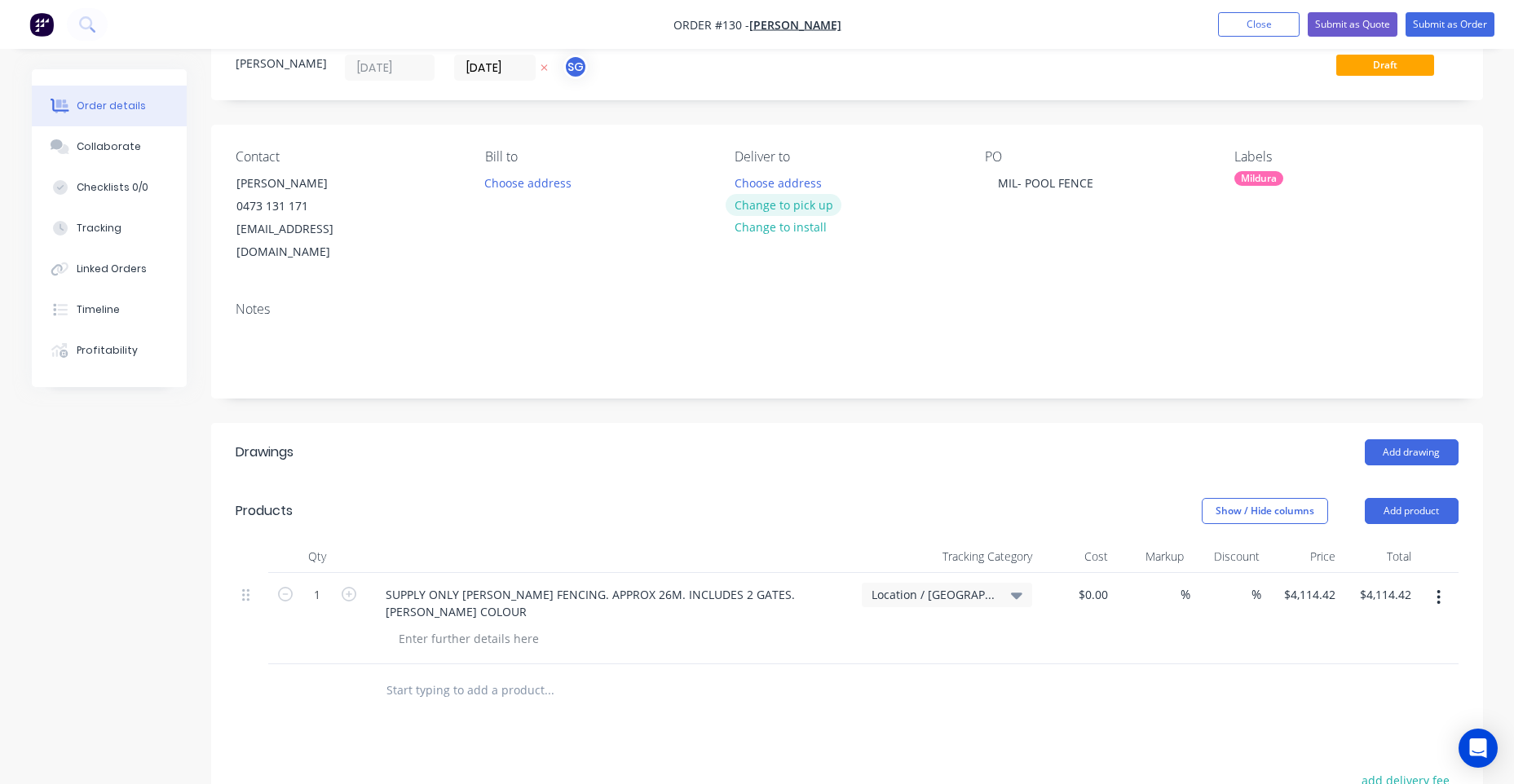
click at [813, 200] on button "Change to pick up" at bounding box center [782, 205] width 116 height 22
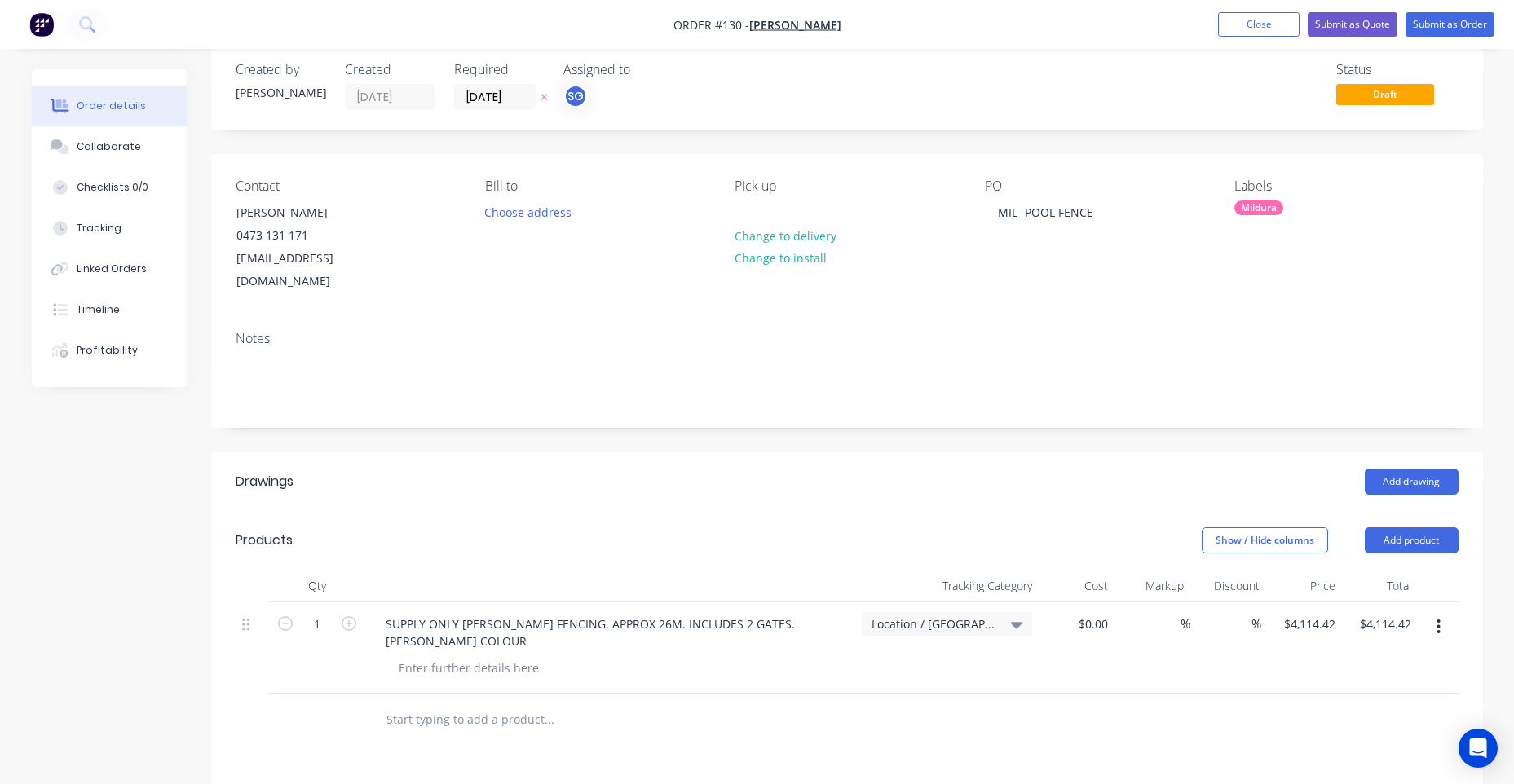
scroll to position [0, 0]
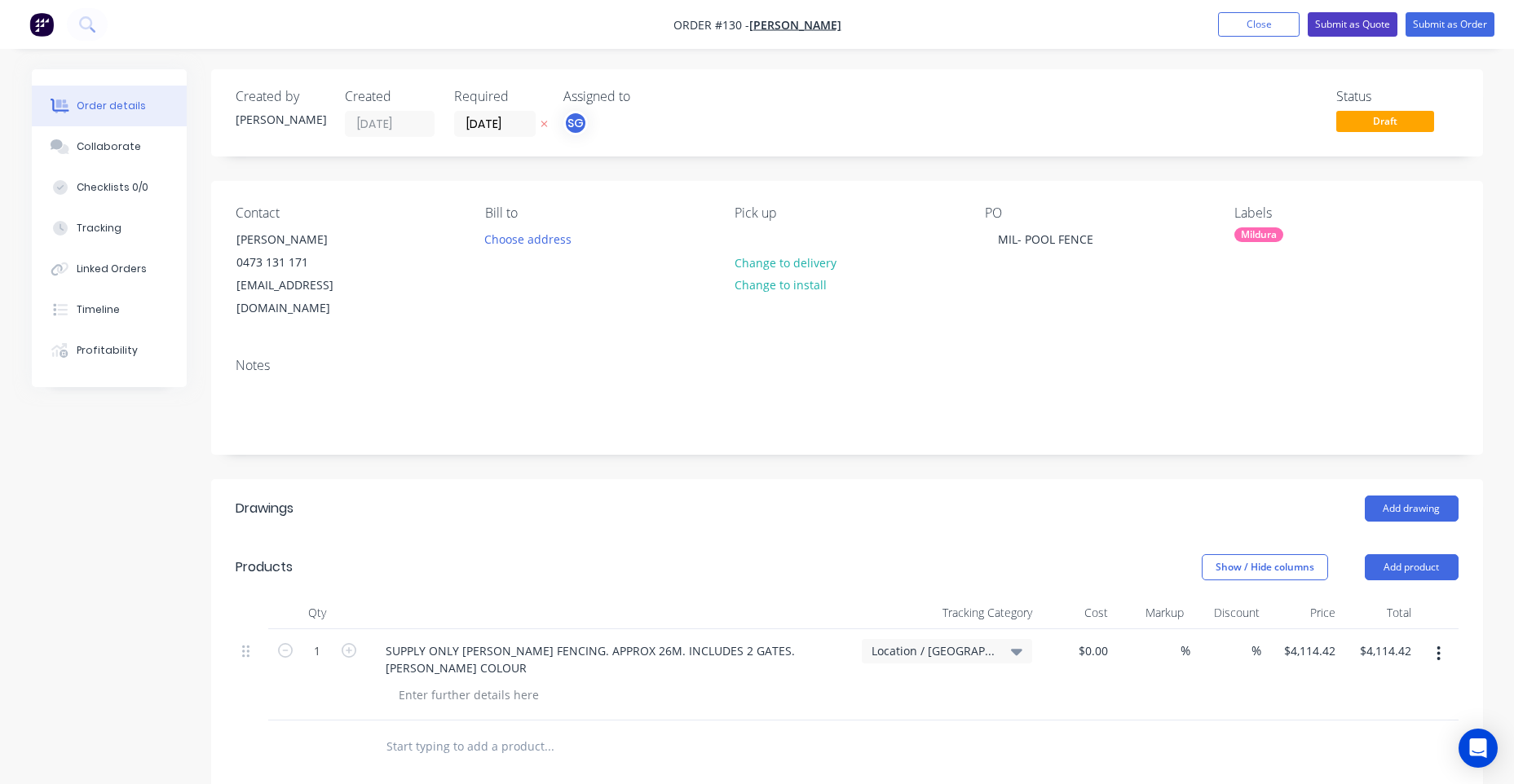
click at [1337, 25] on button "Submit as Quote" at bounding box center [1352, 24] width 90 height 25
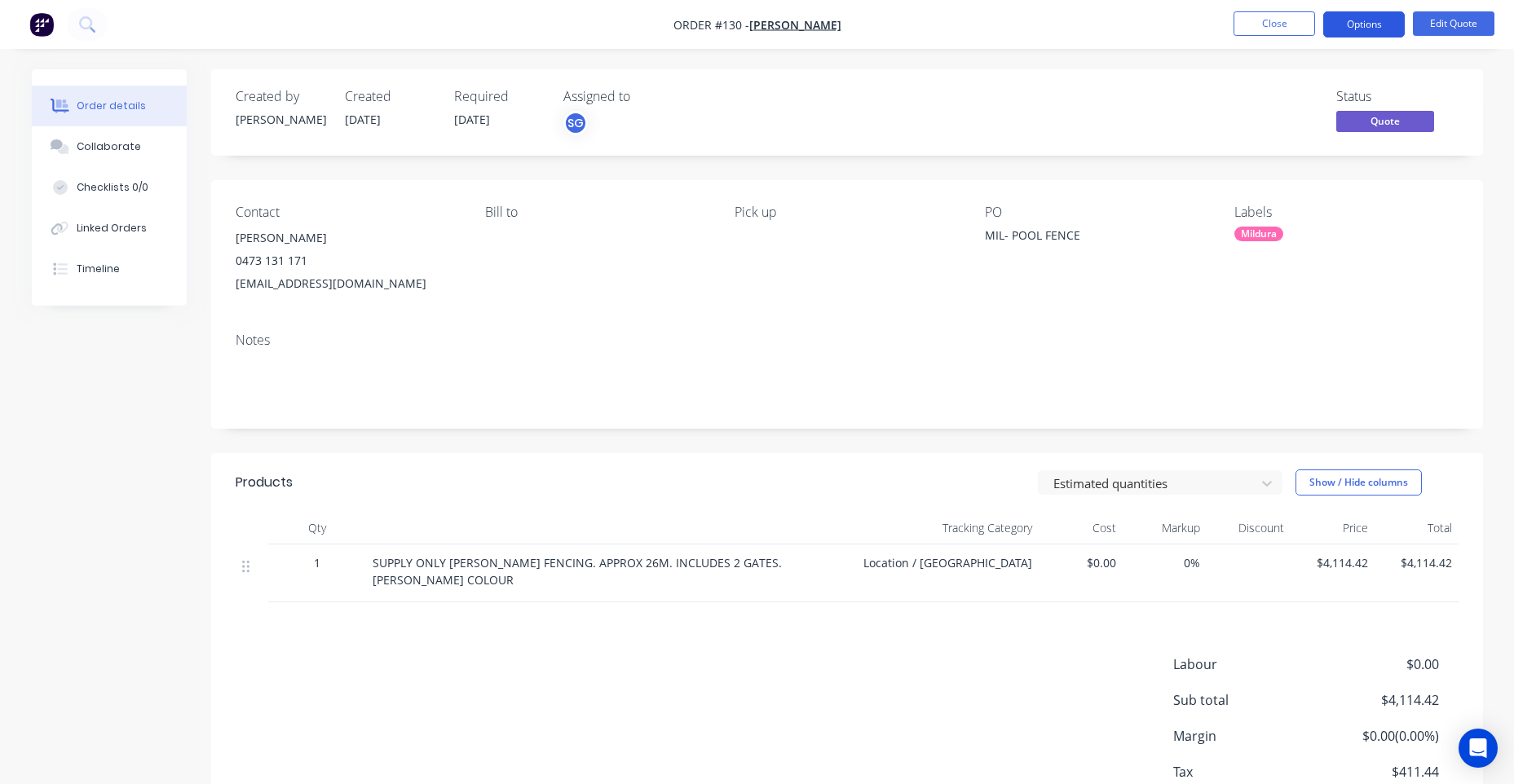
click at [1359, 12] on button "Options" at bounding box center [1364, 25] width 82 height 26
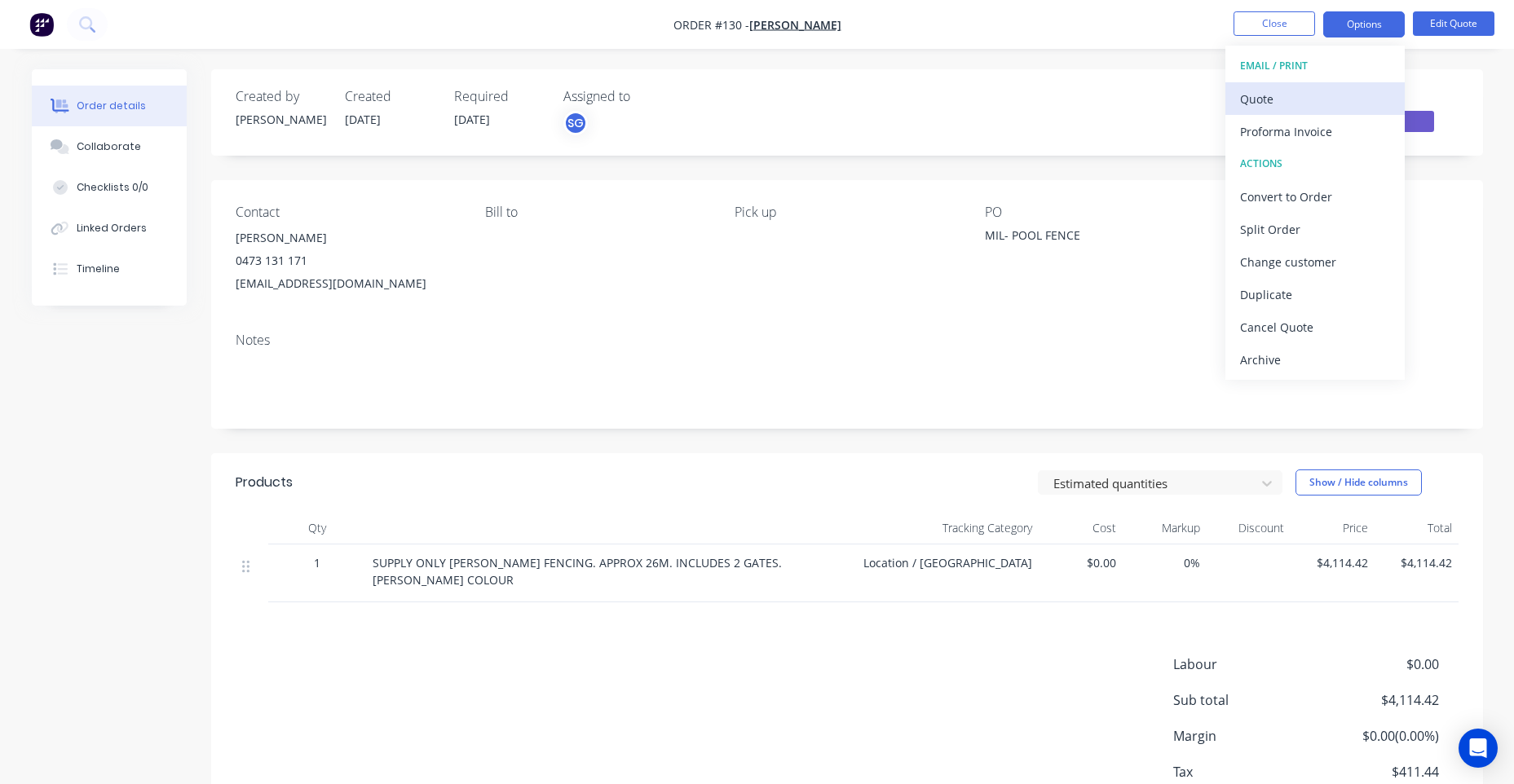
click at [1269, 93] on div "Quote" at bounding box center [1315, 99] width 150 height 24
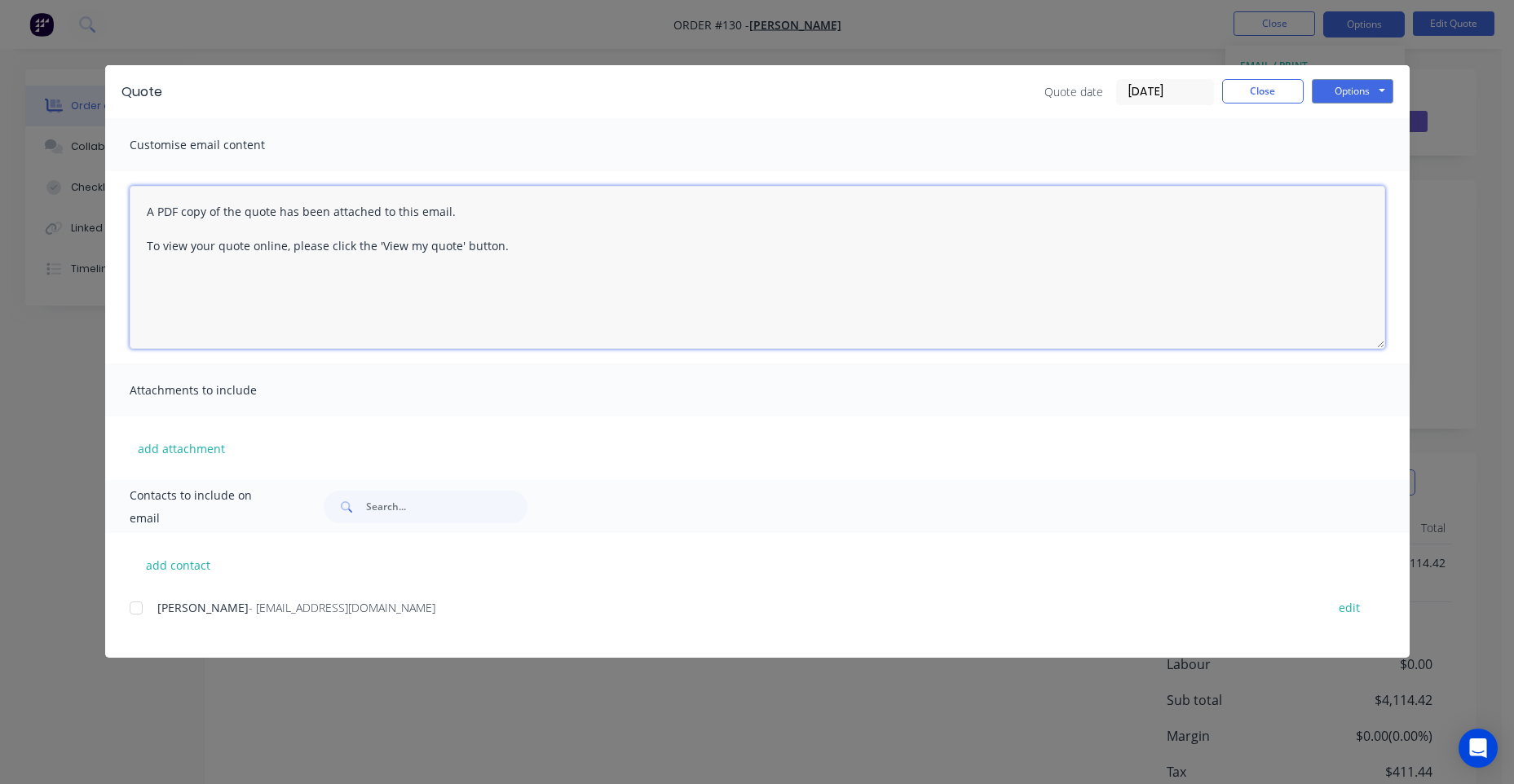
click at [151, 206] on textarea "A PDF copy of the quote has been attached to this email. To view your quote onl…" at bounding box center [757, 266] width 1256 height 163
click at [146, 209] on textarea "A PDF copy of the quote has been attached to this email. To view your quote onl…" at bounding box center [757, 266] width 1256 height 163
click at [543, 302] on textarea "Hi [PERSON_NAME], A PDF copy of the quote has been attached to this email. To v…" at bounding box center [757, 266] width 1256 height 163
click at [550, 287] on textarea "Hi [PERSON_NAME], A PDF copy of the quote has been attached to this email. To v…" at bounding box center [757, 266] width 1256 height 163
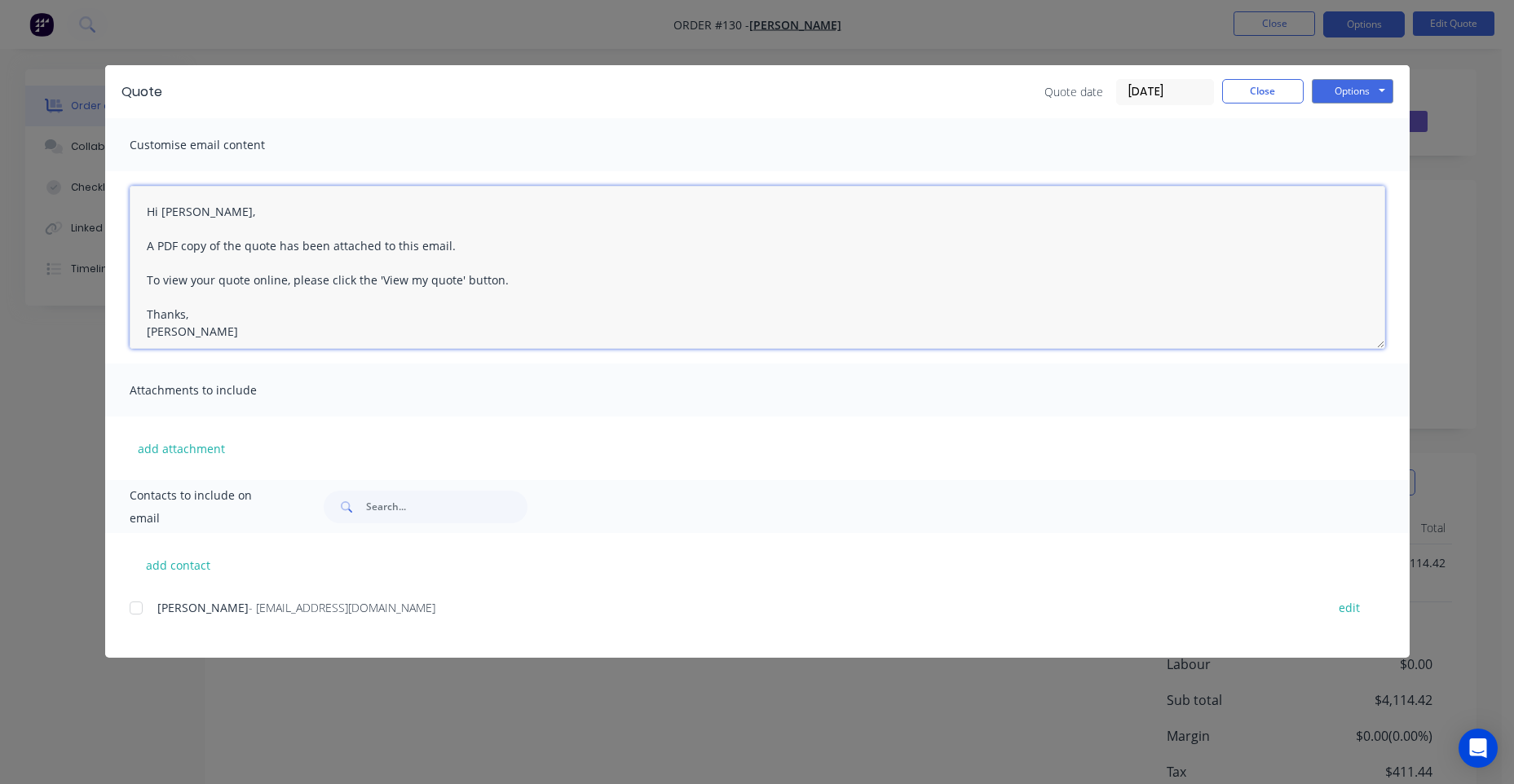
click at [129, 604] on div at bounding box center [136, 608] width 33 height 33
type textarea "Hi [PERSON_NAME], A PDF copy of the quote has been attached to this email. To v…"
click at [1376, 93] on button "Options" at bounding box center [1353, 91] width 82 height 25
click at [1368, 172] on button "Email" at bounding box center [1364, 175] width 105 height 27
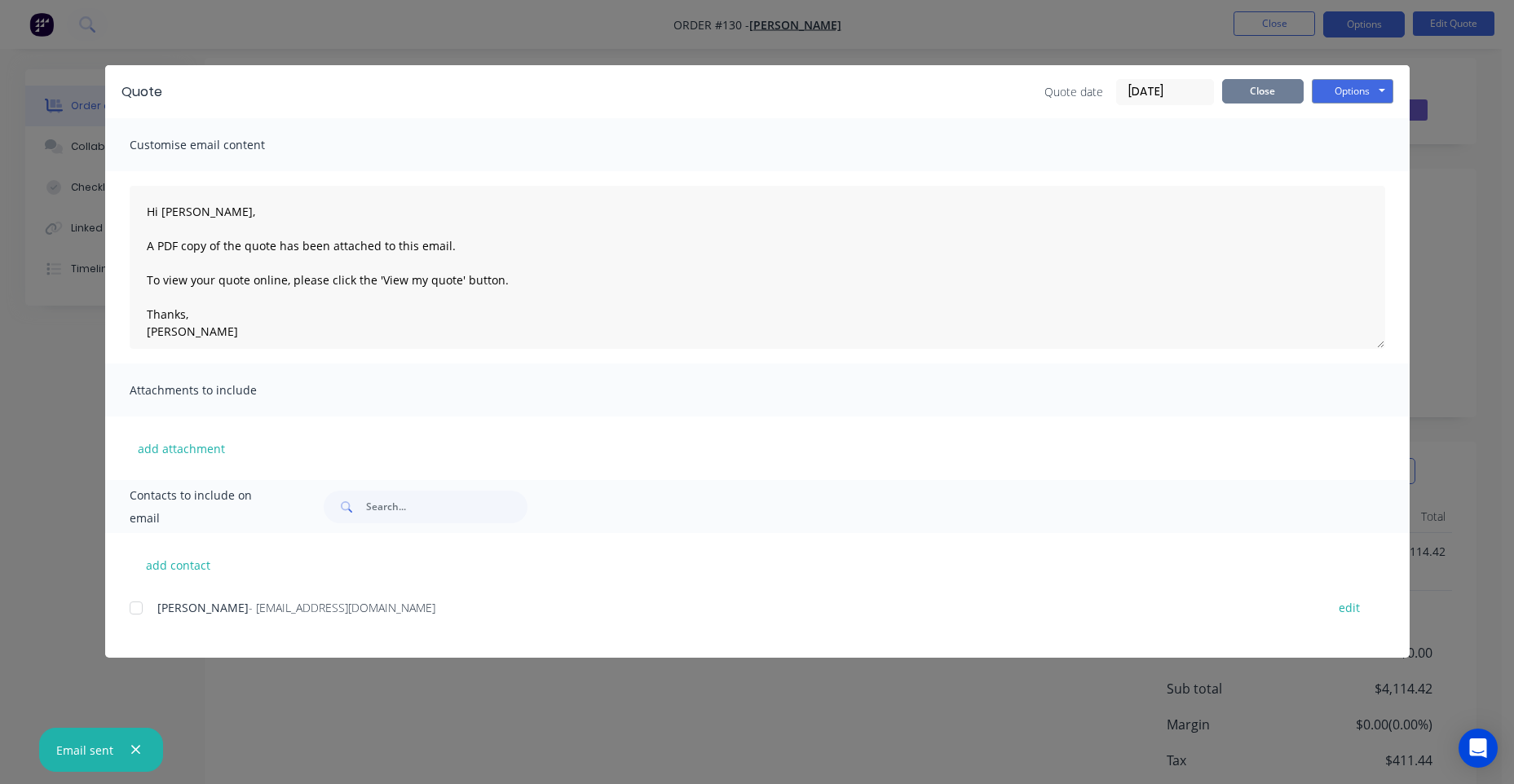
click at [1264, 82] on button "Close" at bounding box center [1263, 91] width 82 height 25
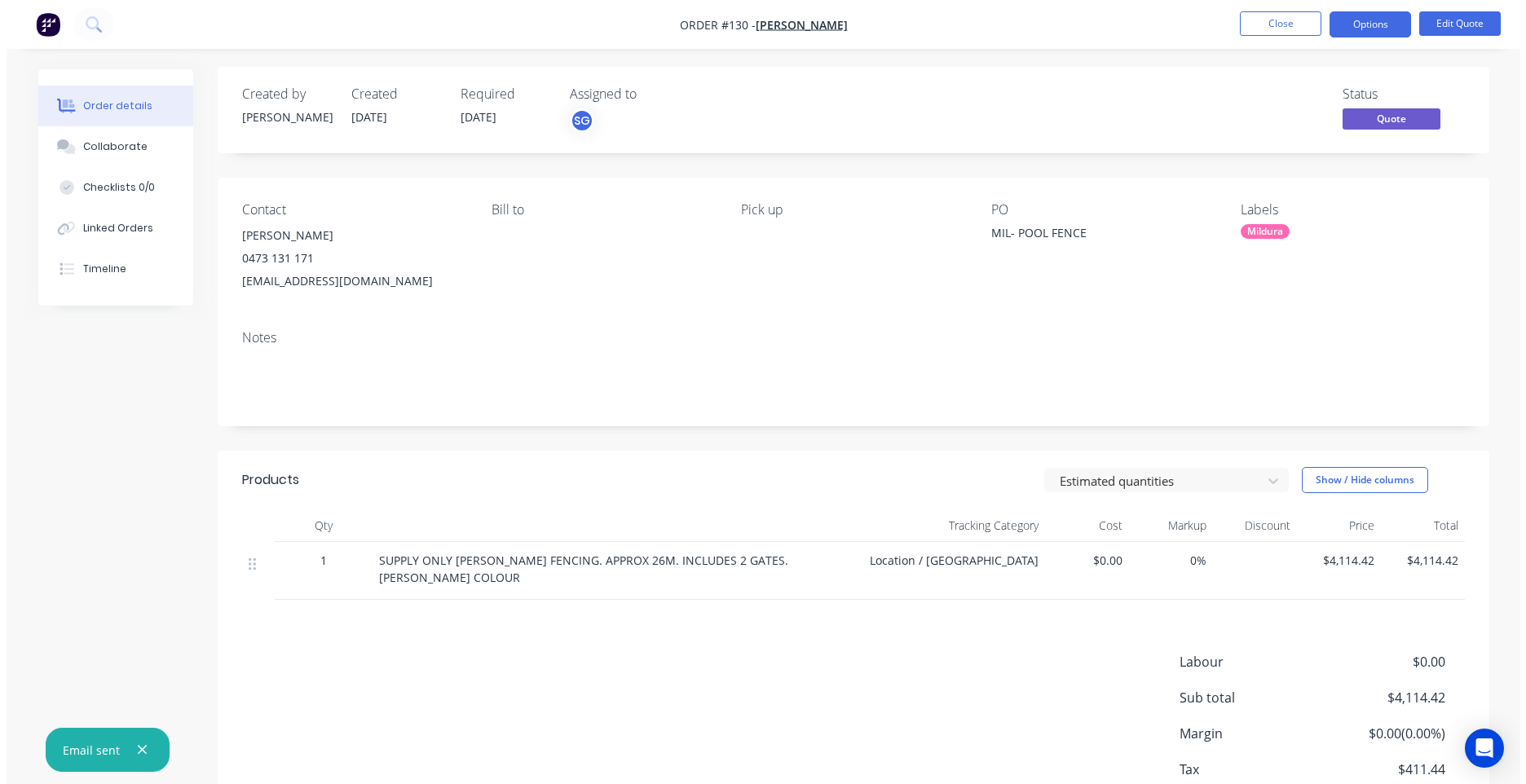
scroll to position [0, 0]
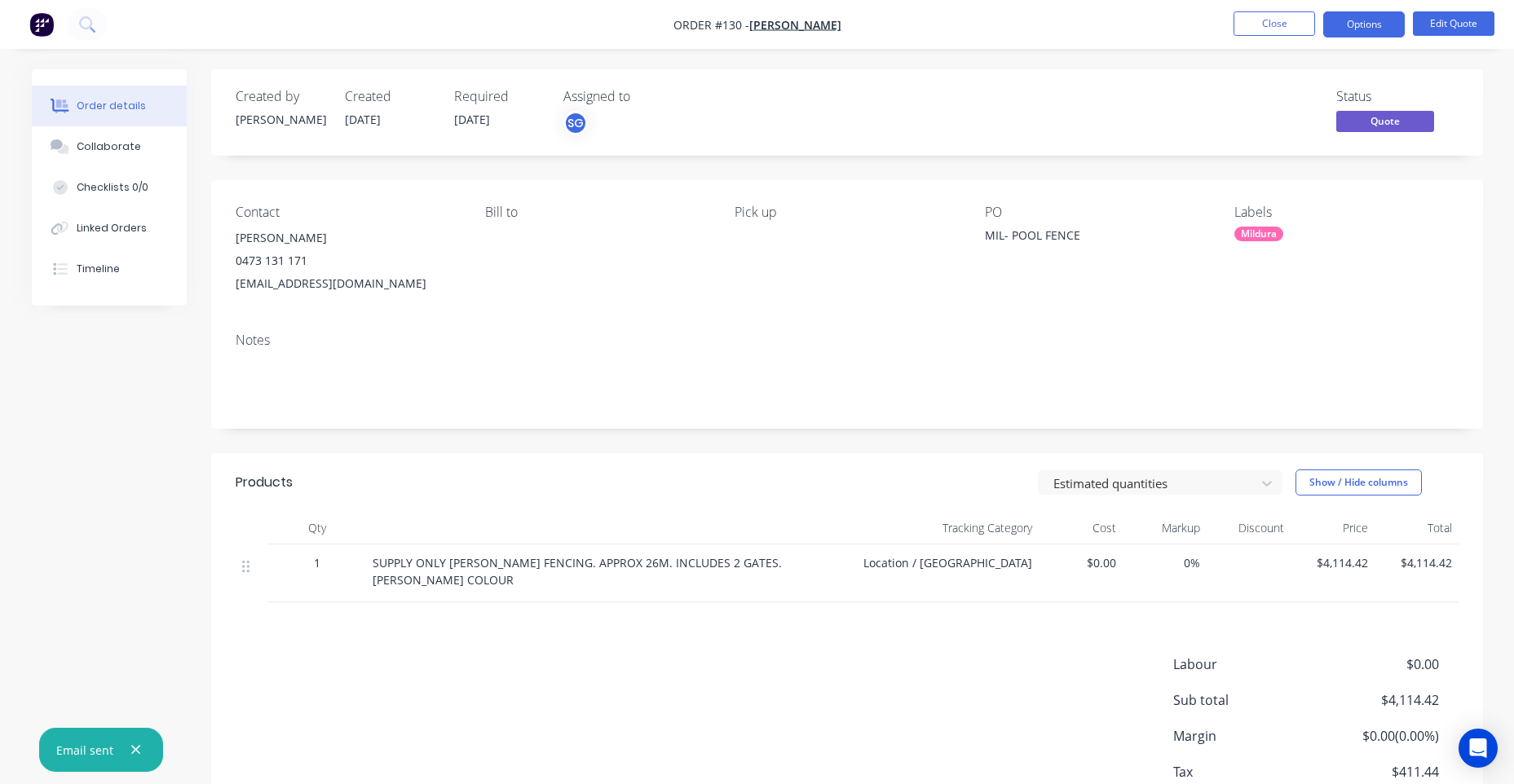
click at [1258, 8] on nav "Order #130 - [PERSON_NAME] Close Options Edit Quote" at bounding box center [757, 25] width 1514 height 49
click at [1261, 12] on button "Close" at bounding box center [1275, 24] width 82 height 25
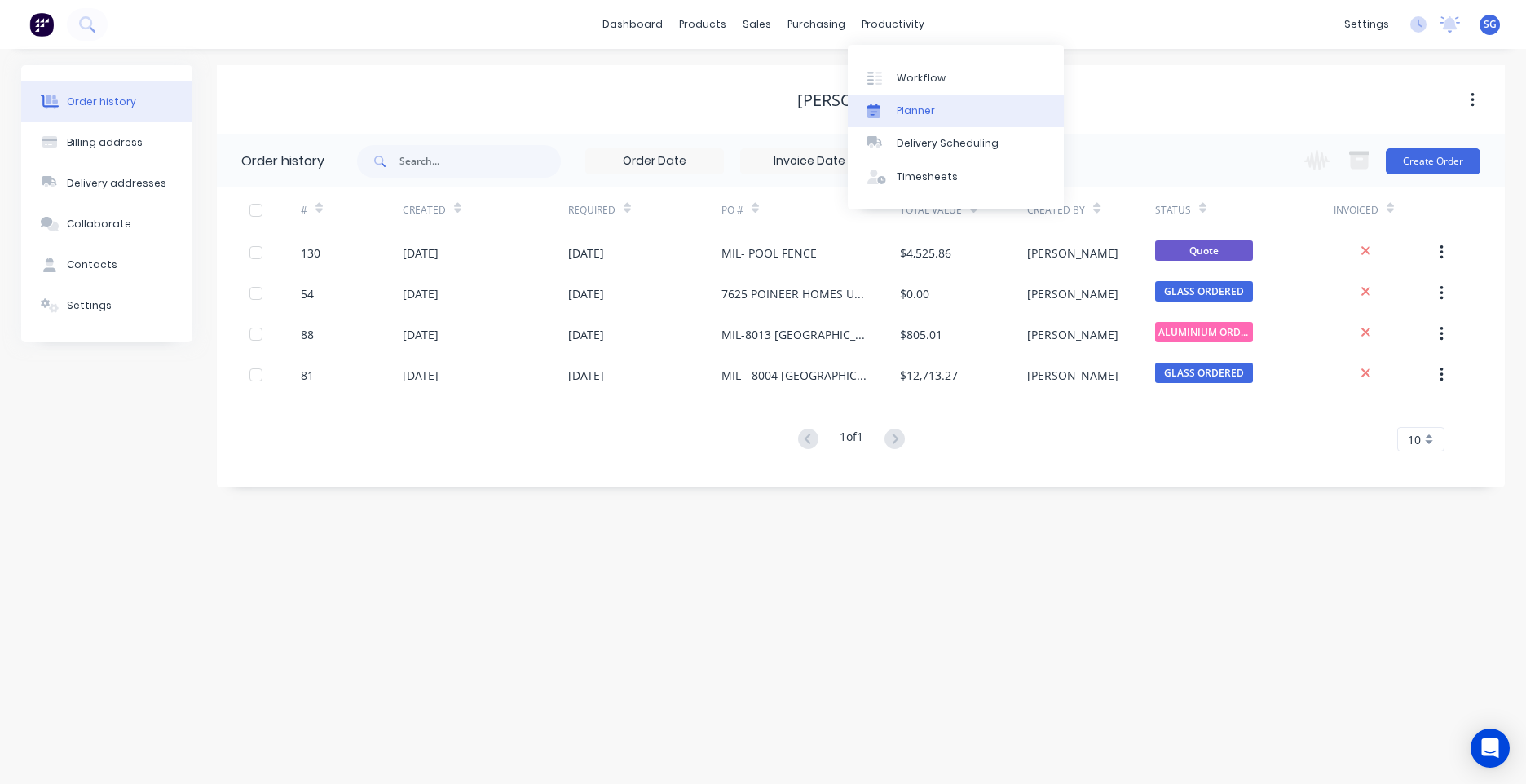
click at [938, 101] on link "Planner" at bounding box center [955, 111] width 216 height 33
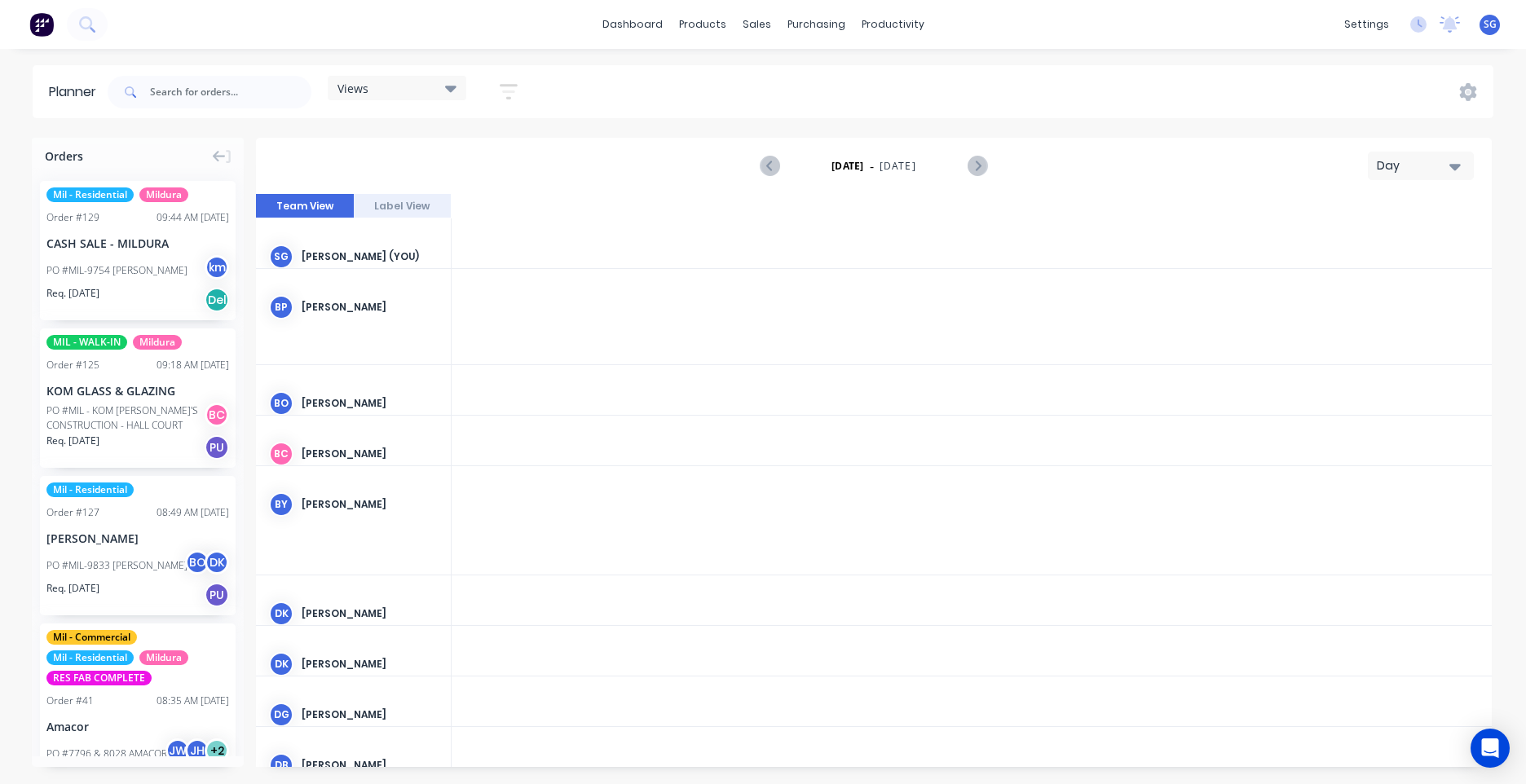
scroll to position [0, 2610]
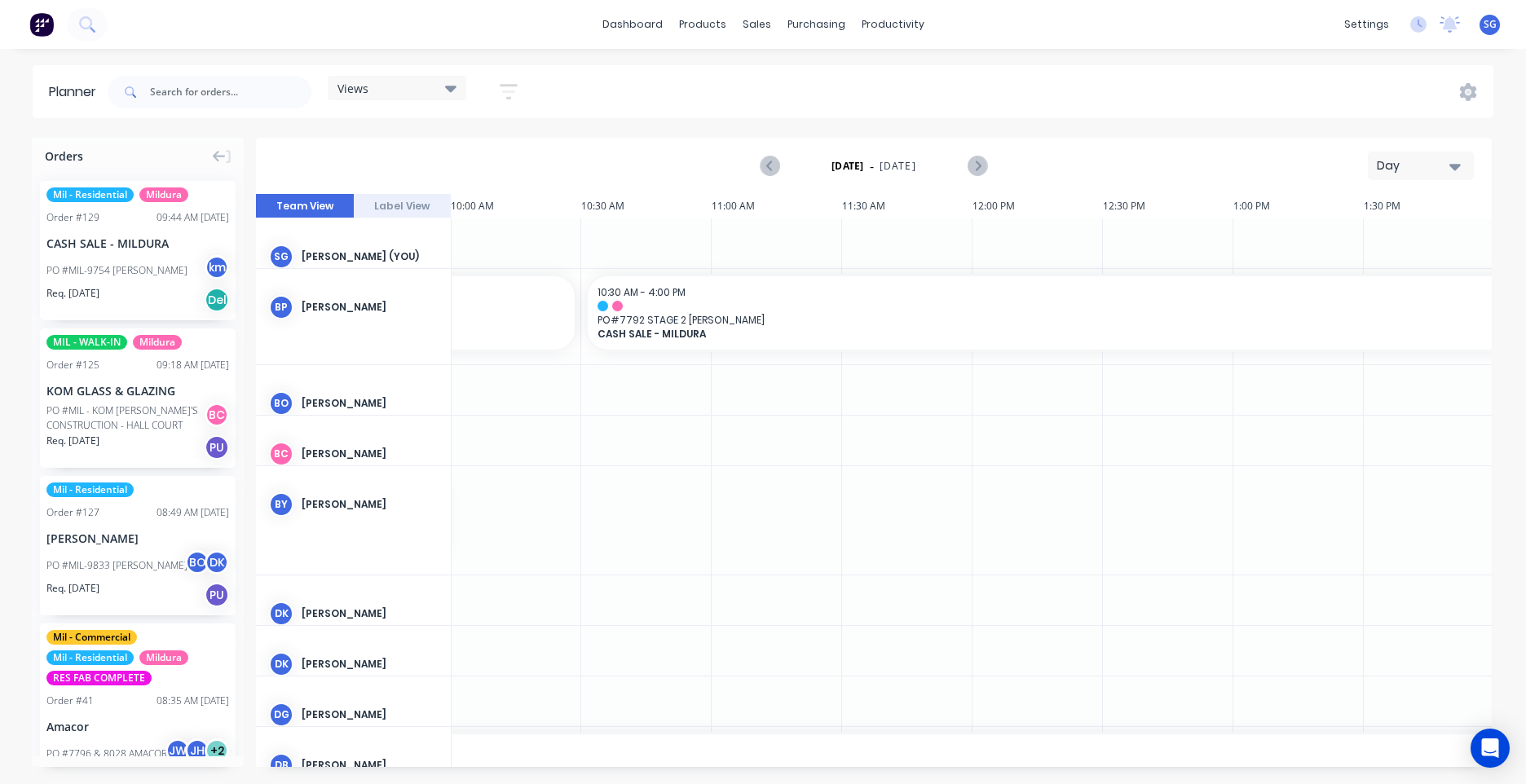
click at [1444, 161] on div "Day" at bounding box center [1414, 166] width 75 height 17
click at [1381, 239] on div "Week" at bounding box center [1391, 242] width 161 height 33
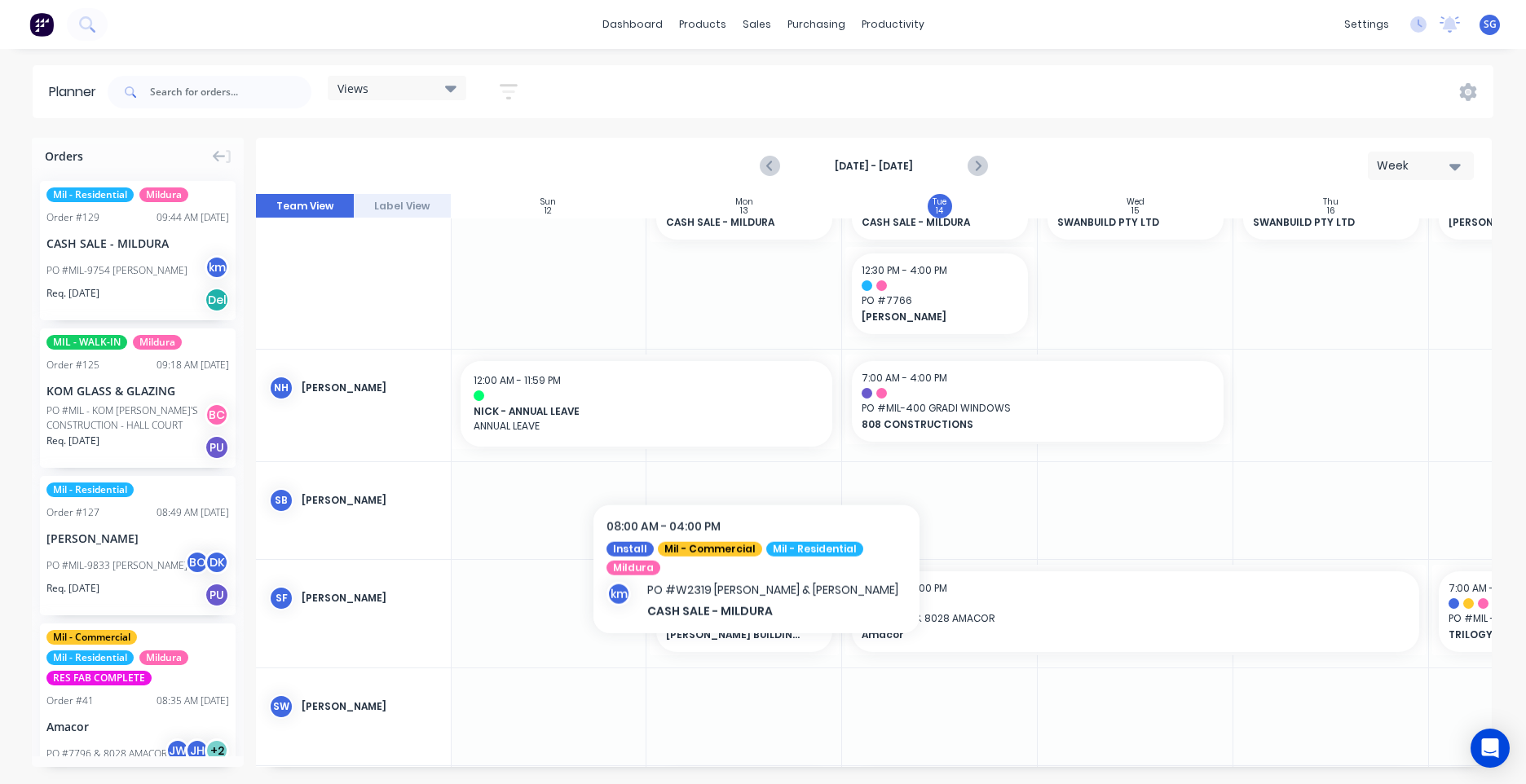
scroll to position [3801, 1]
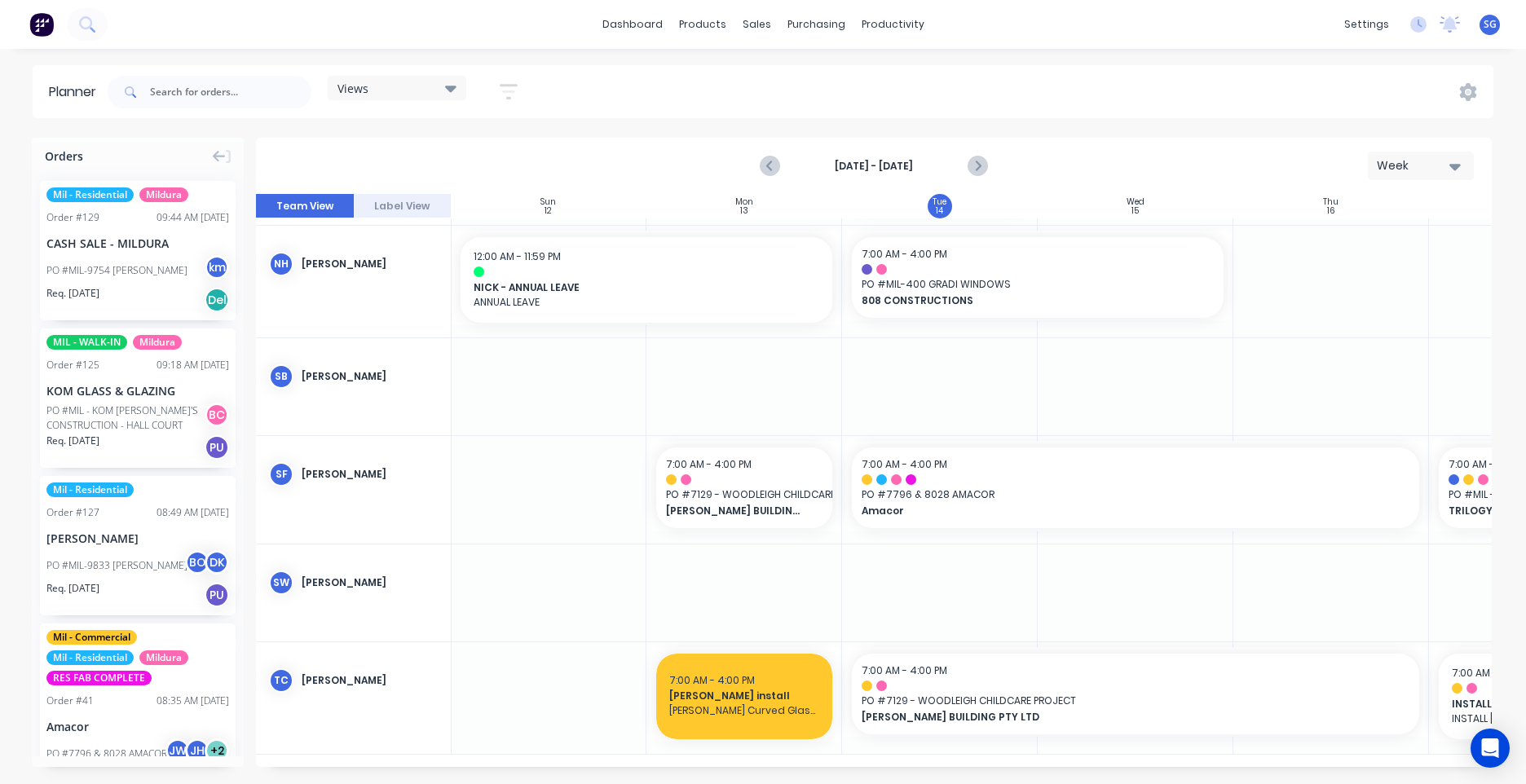
drag, startPoint x: 858, startPoint y: 759, endPoint x: 962, endPoint y: 754, distance: 104.1
click at [962, 754] on div "Sun 12 [DATE] Mon 13 [DATE] Tue 14 [DATE] Wed 15 [DATE] Thu 16 [DATE] Fri 17 [D…" at bounding box center [874, 480] width 1236 height 573
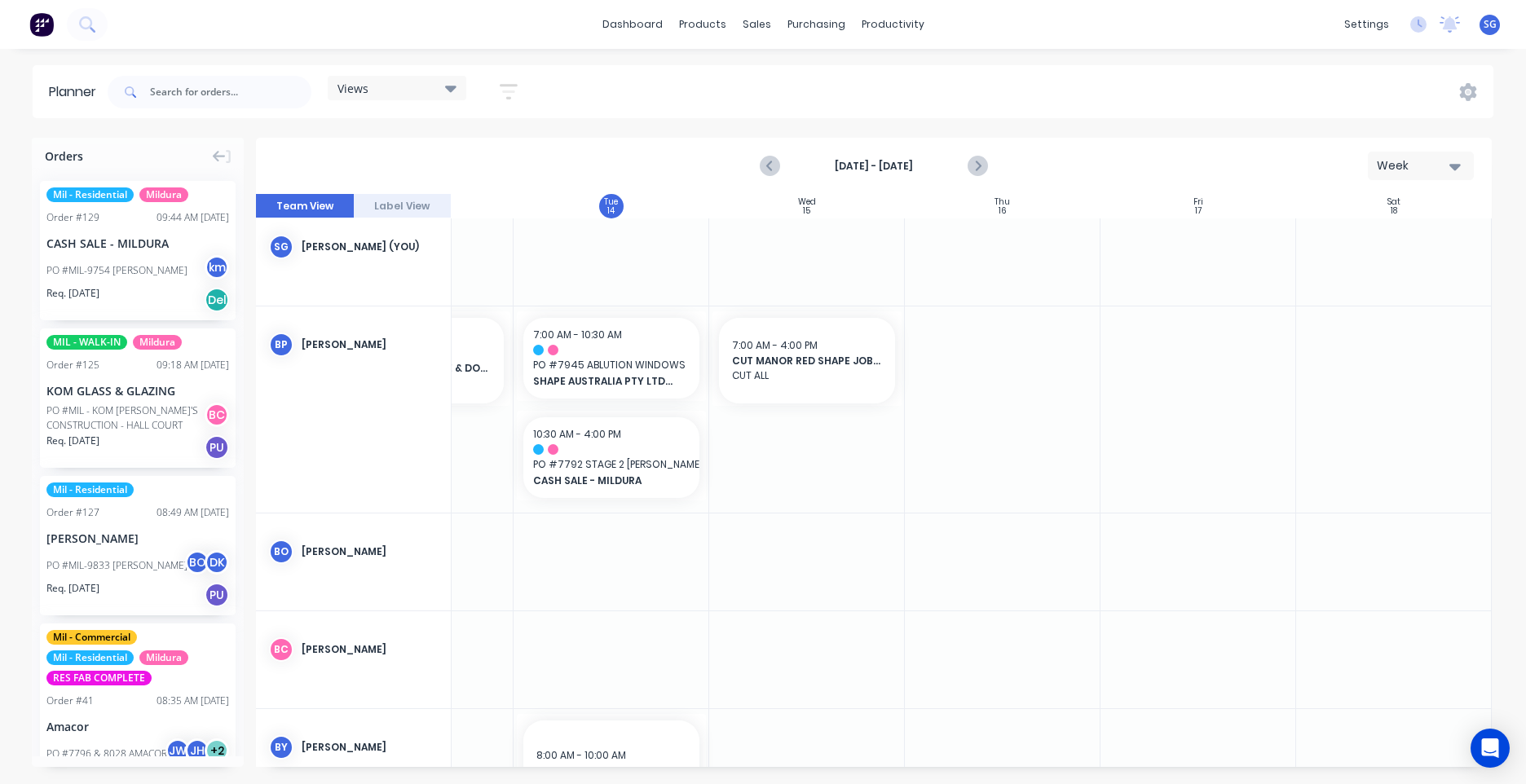
scroll to position [0, 336]
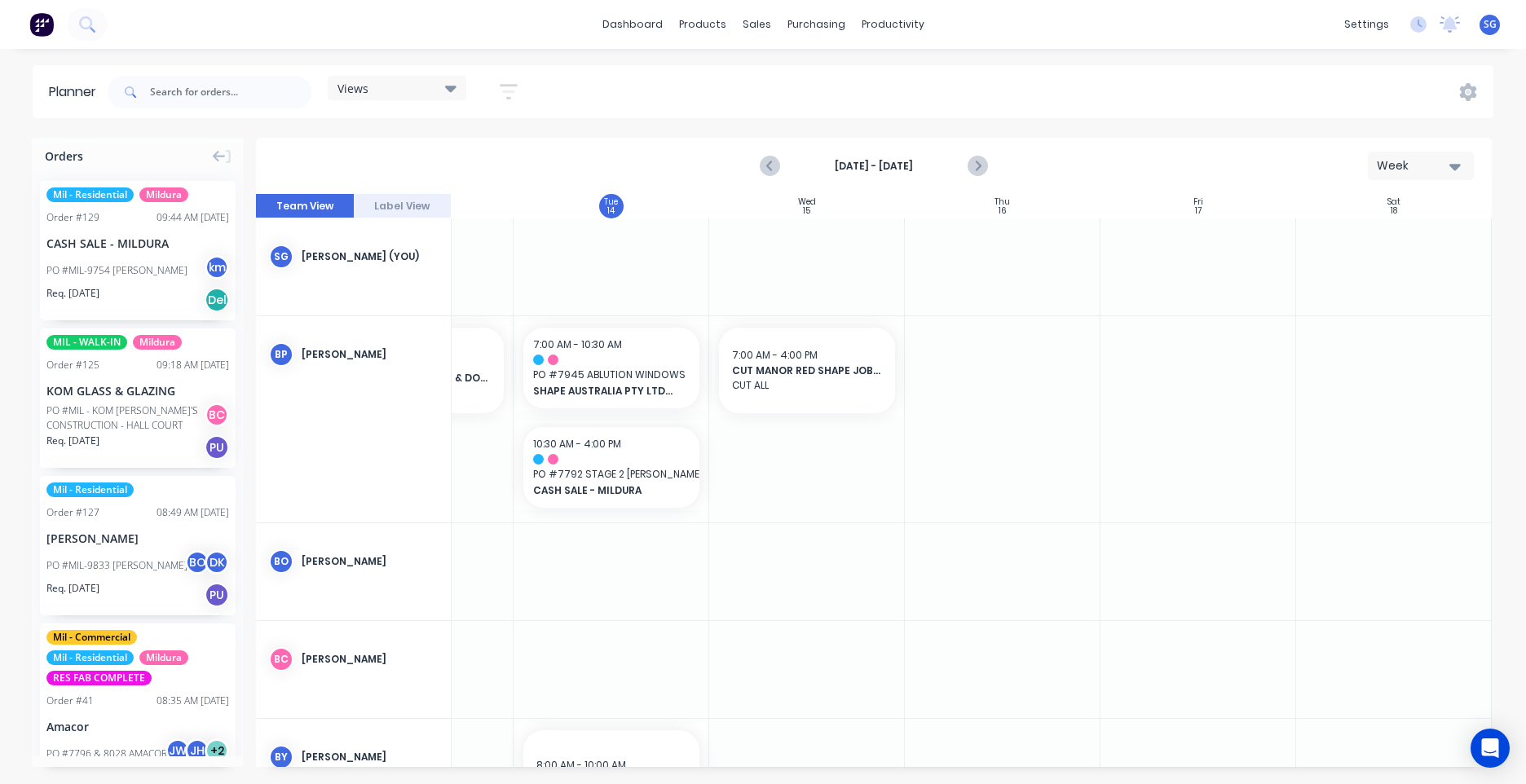
click at [594, 100] on div "Views Save new view None (Default) edit Commercial Team edit MILDURA edit Resid…" at bounding box center [799, 92] width 1390 height 49
